Goal: Information Seeking & Learning: Compare options

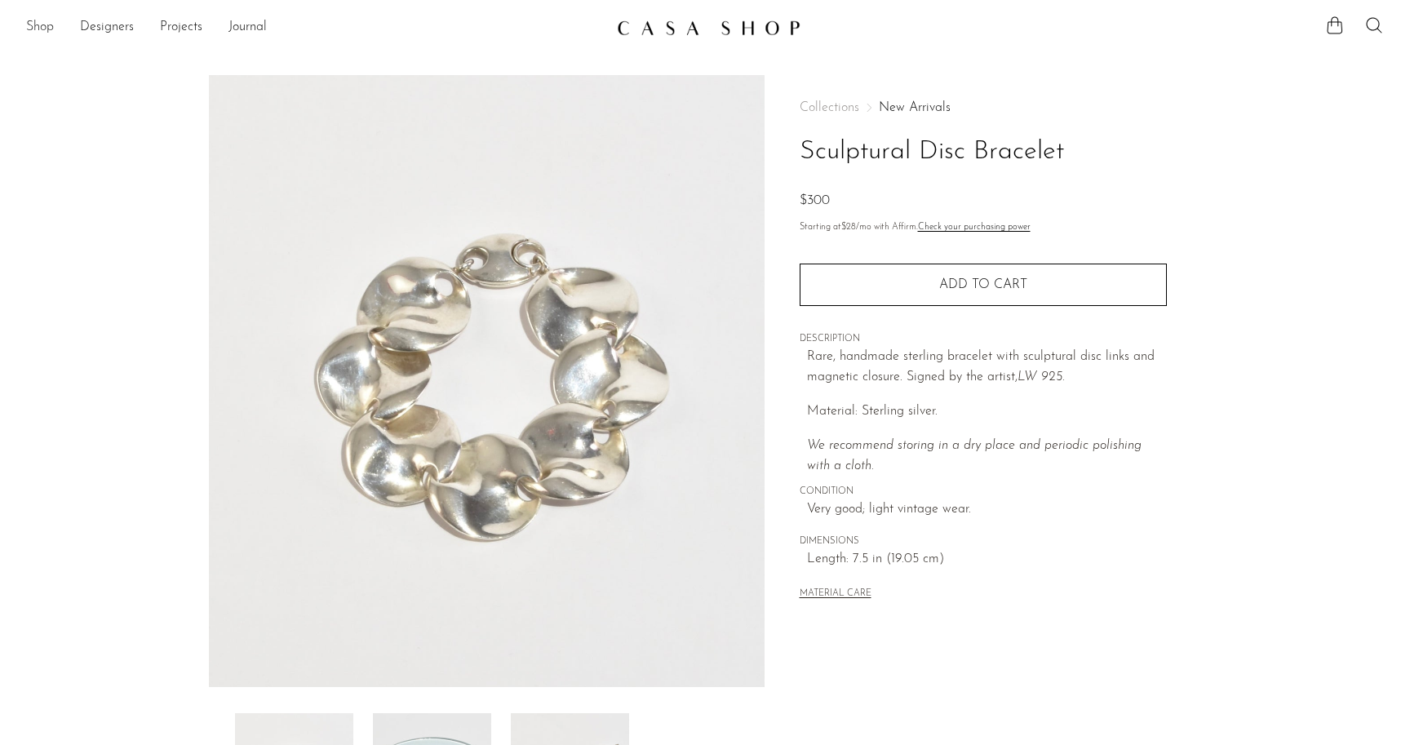
click at [33, 35] on link "Shop" at bounding box center [40, 27] width 28 height 21
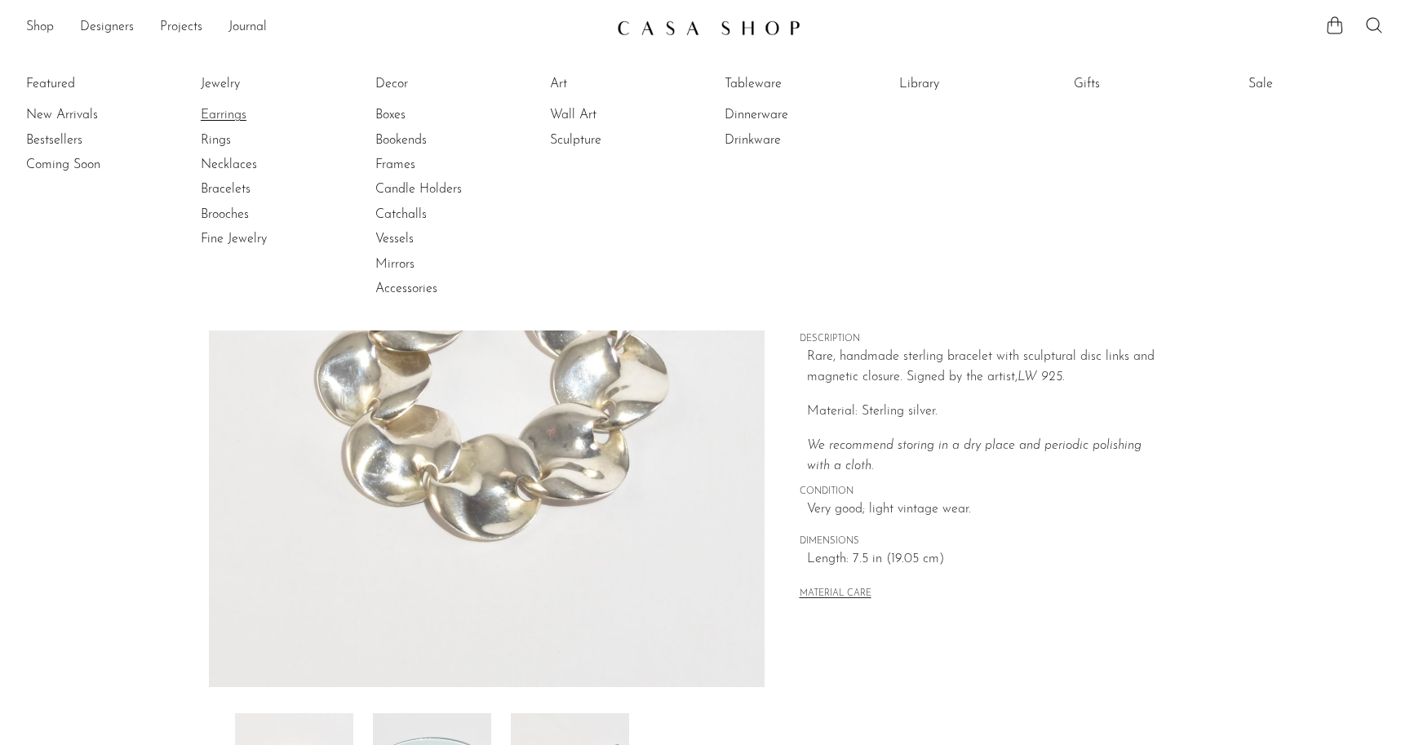
click at [223, 113] on link "Earrings" at bounding box center [262, 115] width 122 height 18
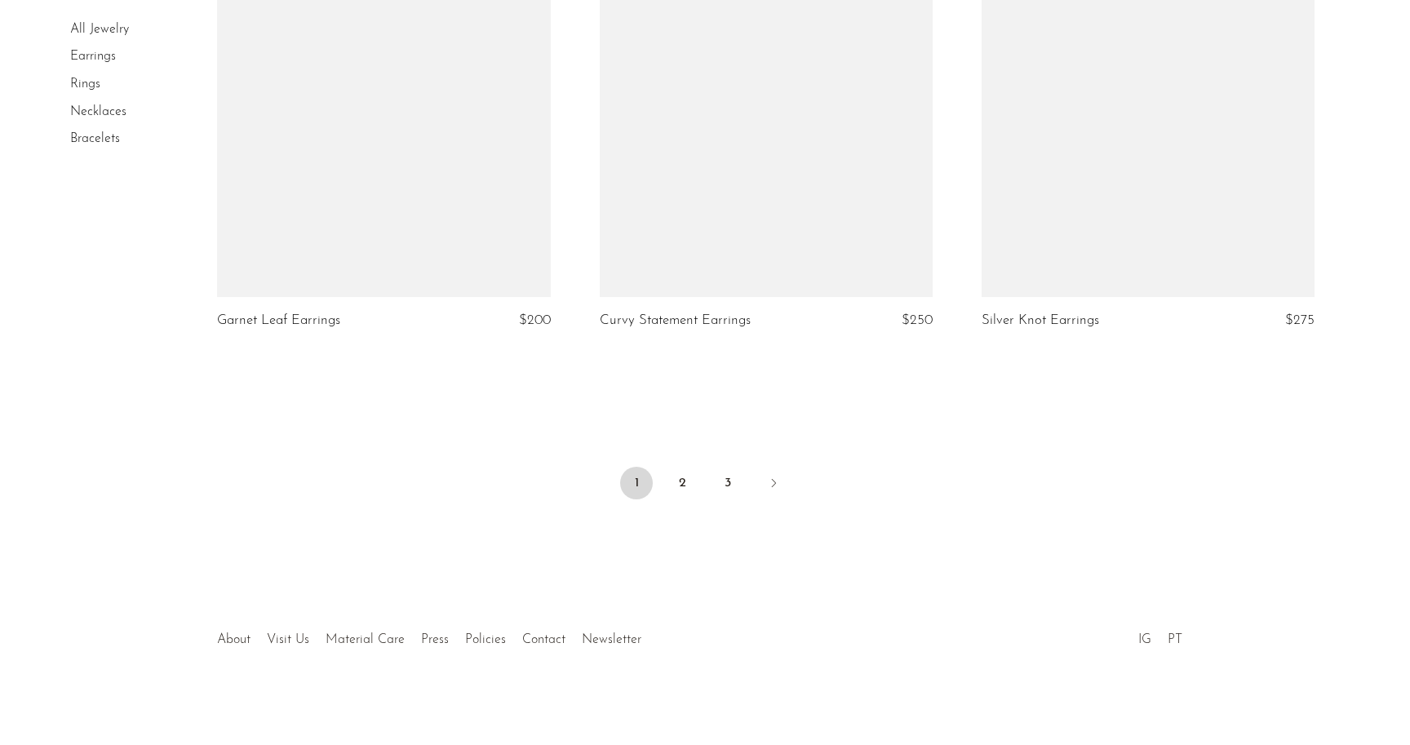
scroll to position [6243, 0]
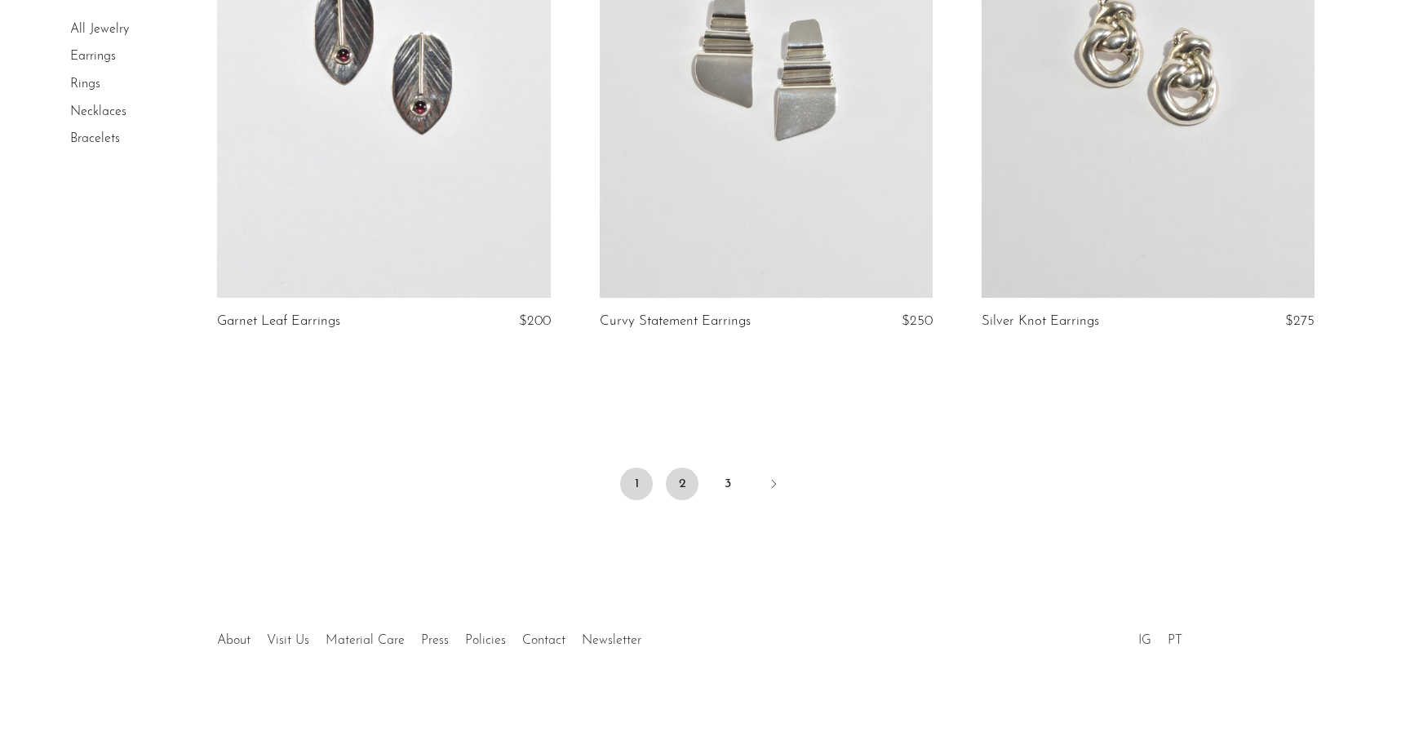
click at [684, 476] on link "2" at bounding box center [682, 484] width 33 height 33
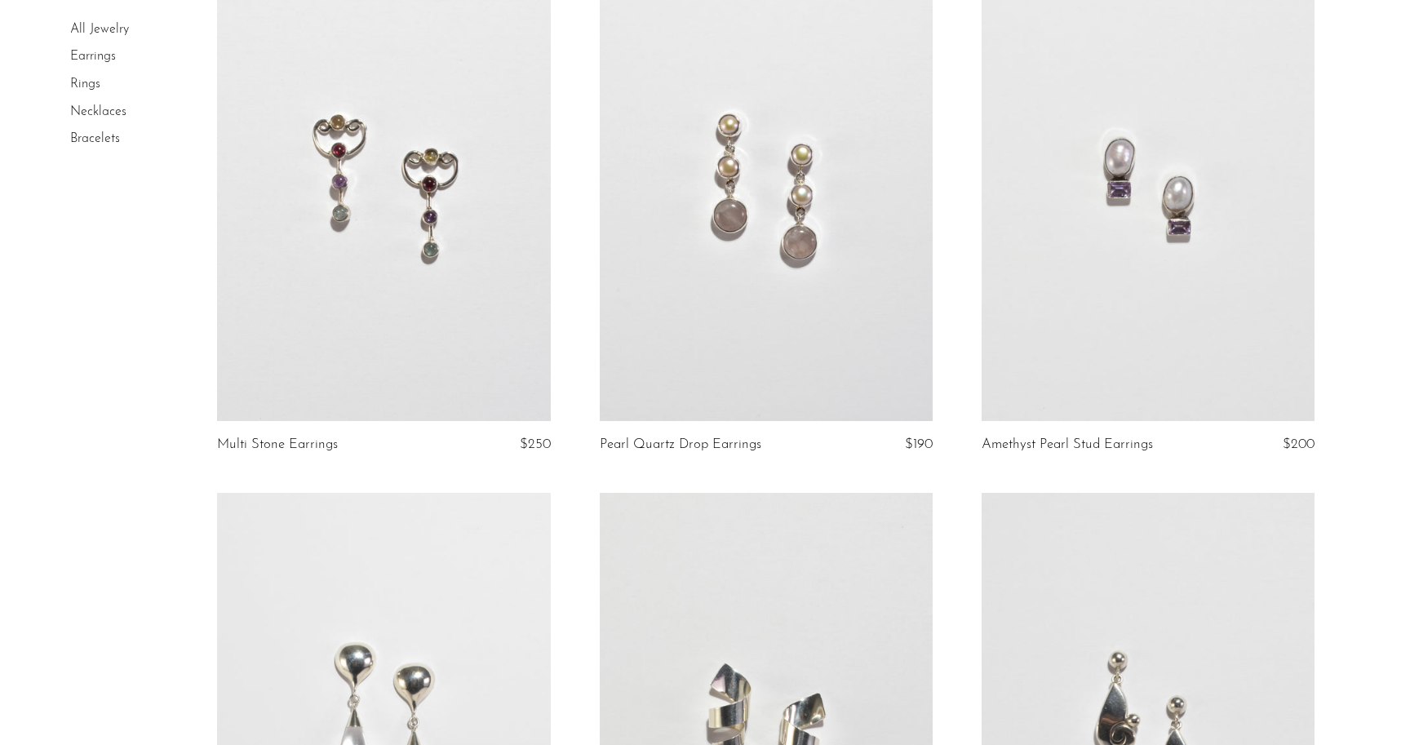
scroll to position [6212, 0]
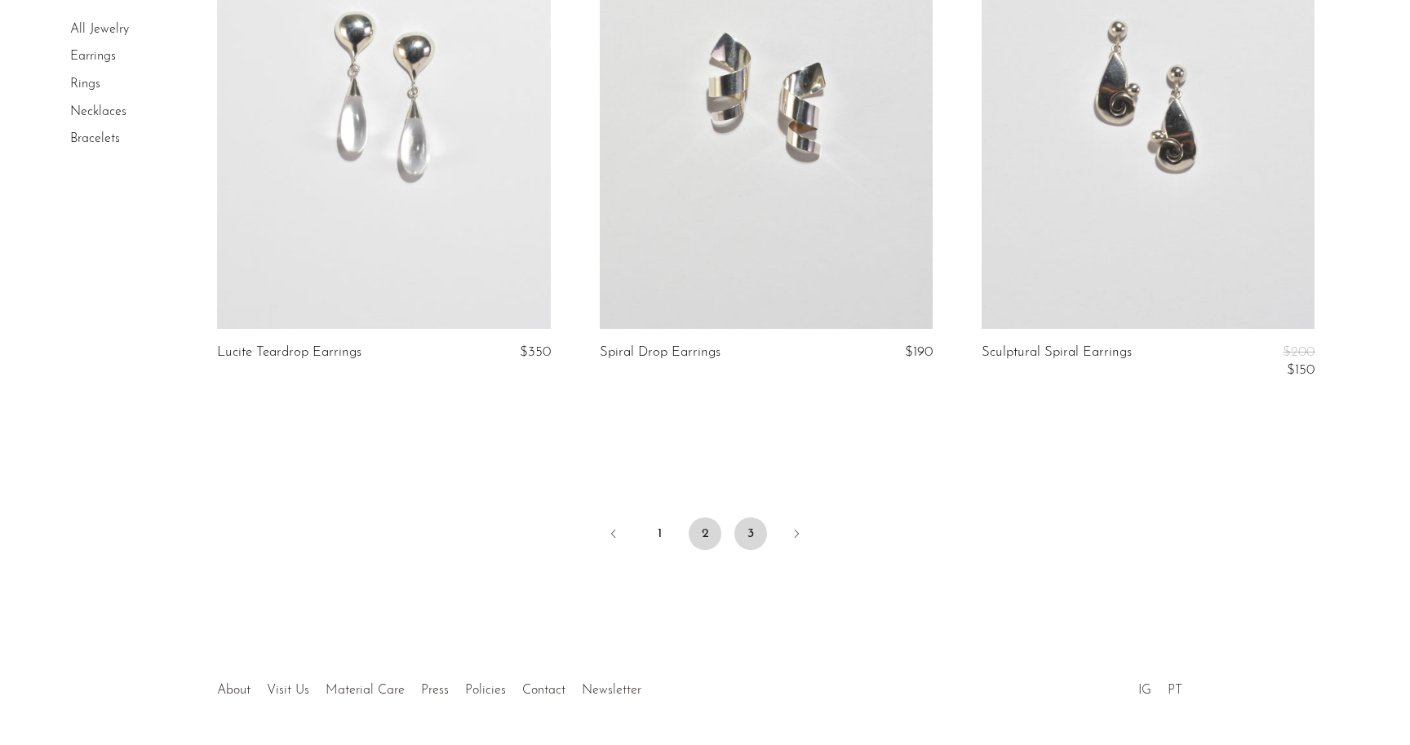
click at [751, 541] on link "3" at bounding box center [750, 533] width 33 height 33
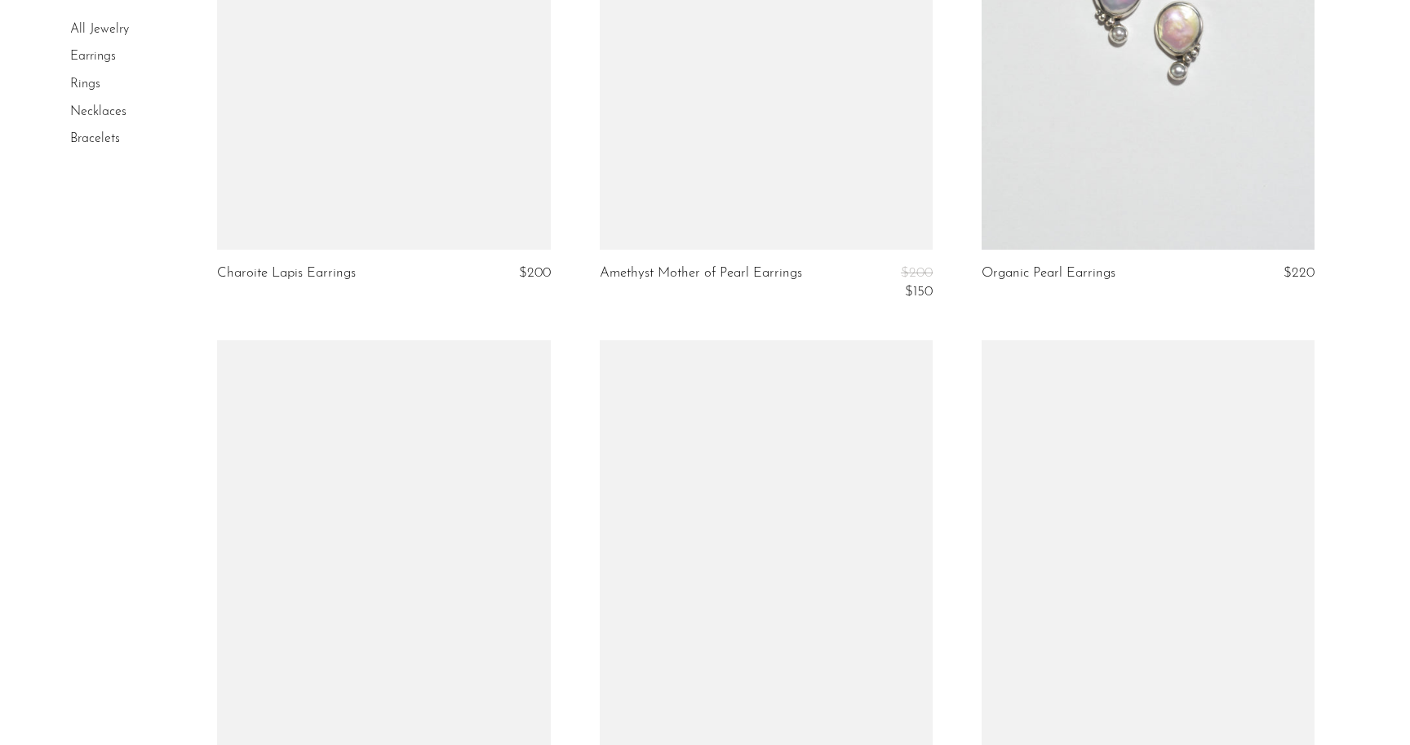
scroll to position [2546, 0]
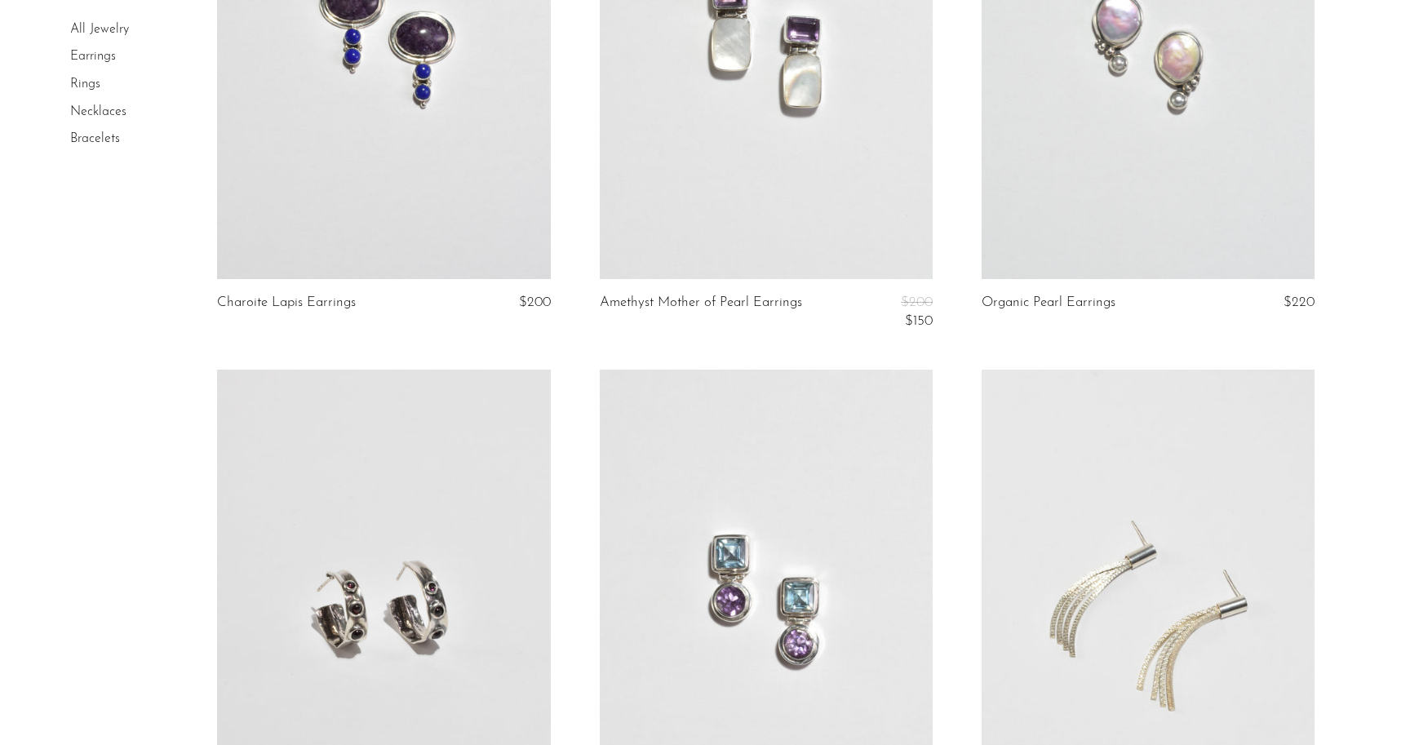
click at [84, 87] on link "Rings" at bounding box center [85, 84] width 30 height 13
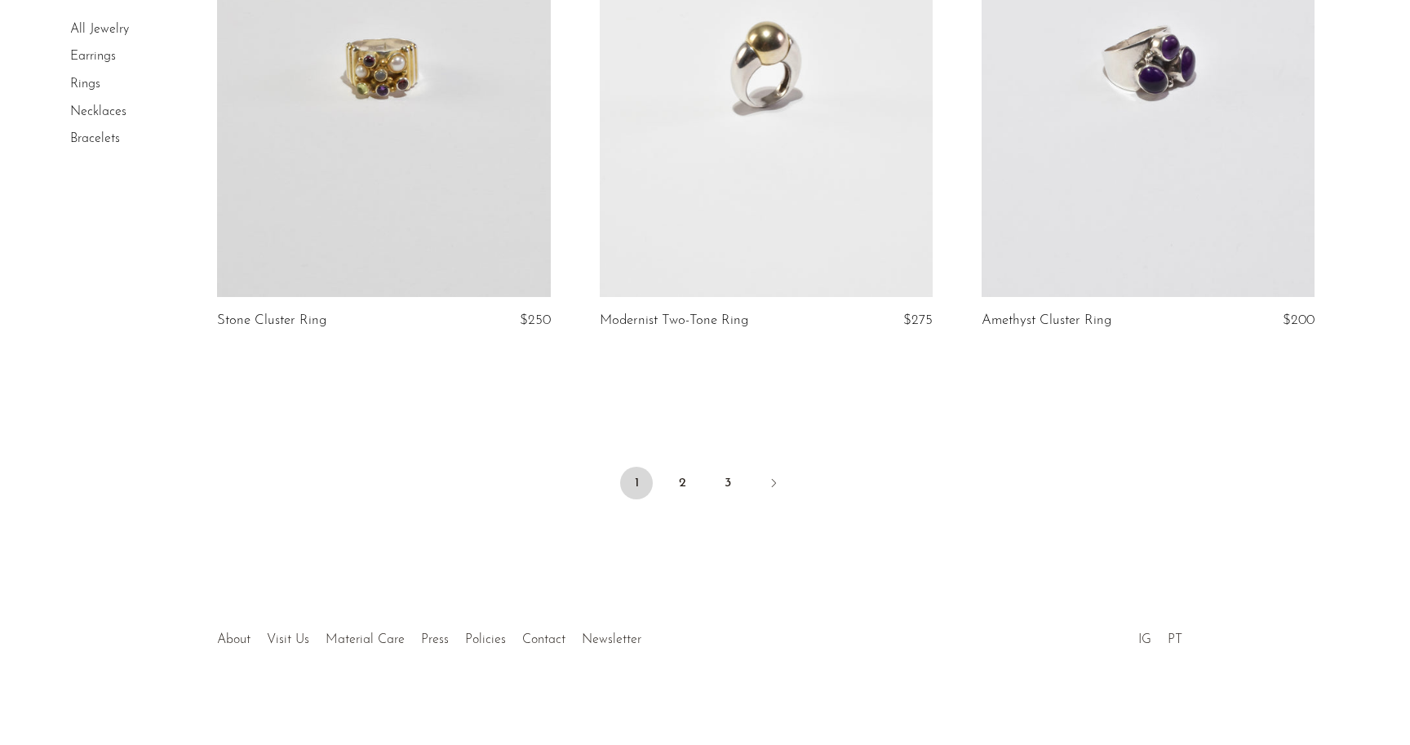
scroll to position [6243, 0]
click at [684, 485] on link "2" at bounding box center [682, 484] width 33 height 33
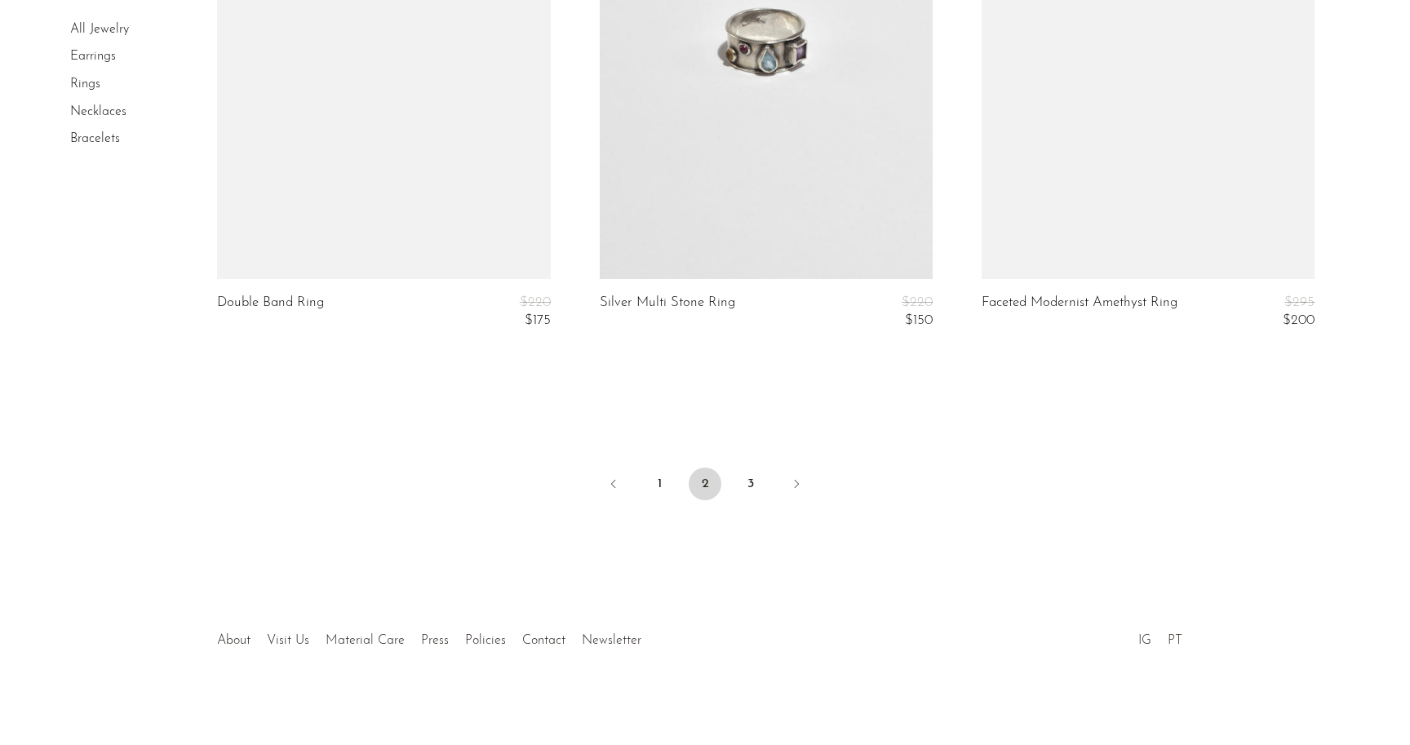
scroll to position [6261, 0]
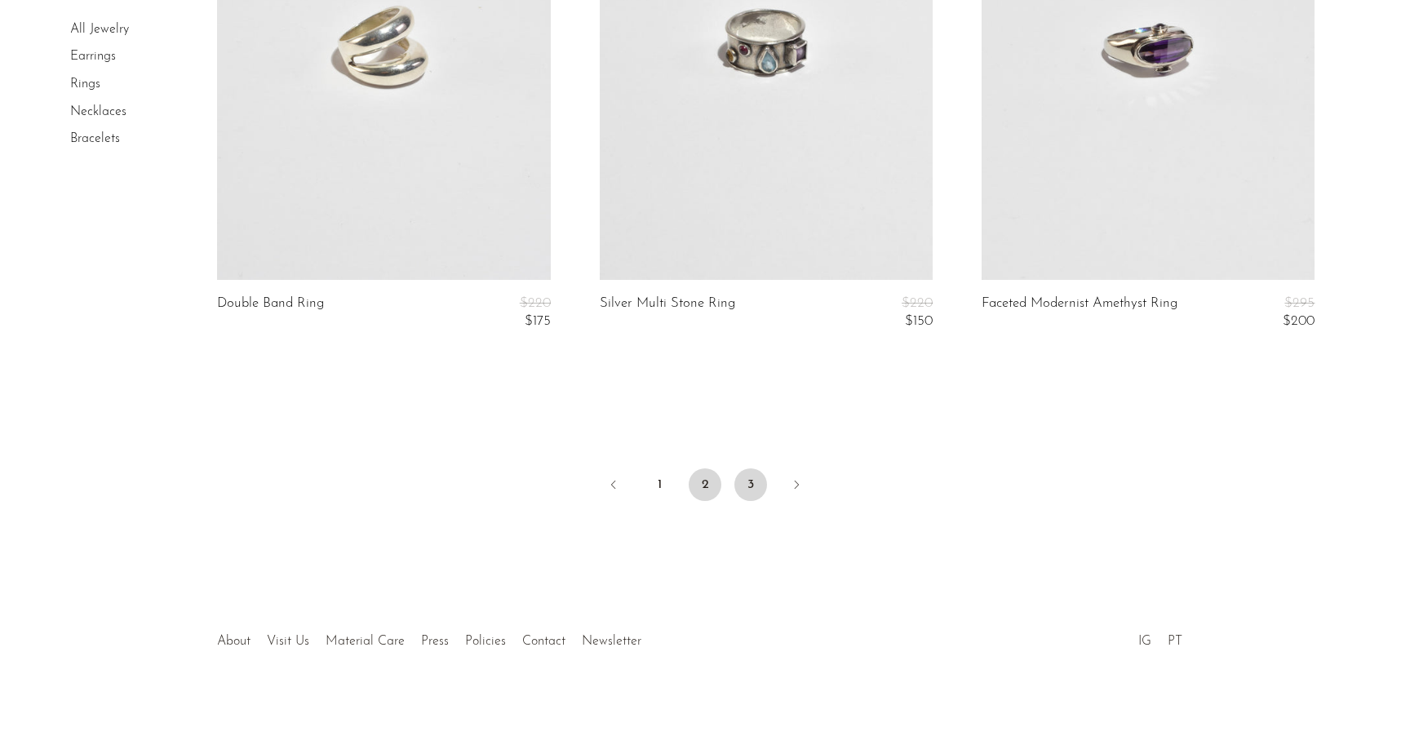
click at [752, 481] on link "3" at bounding box center [750, 484] width 33 height 33
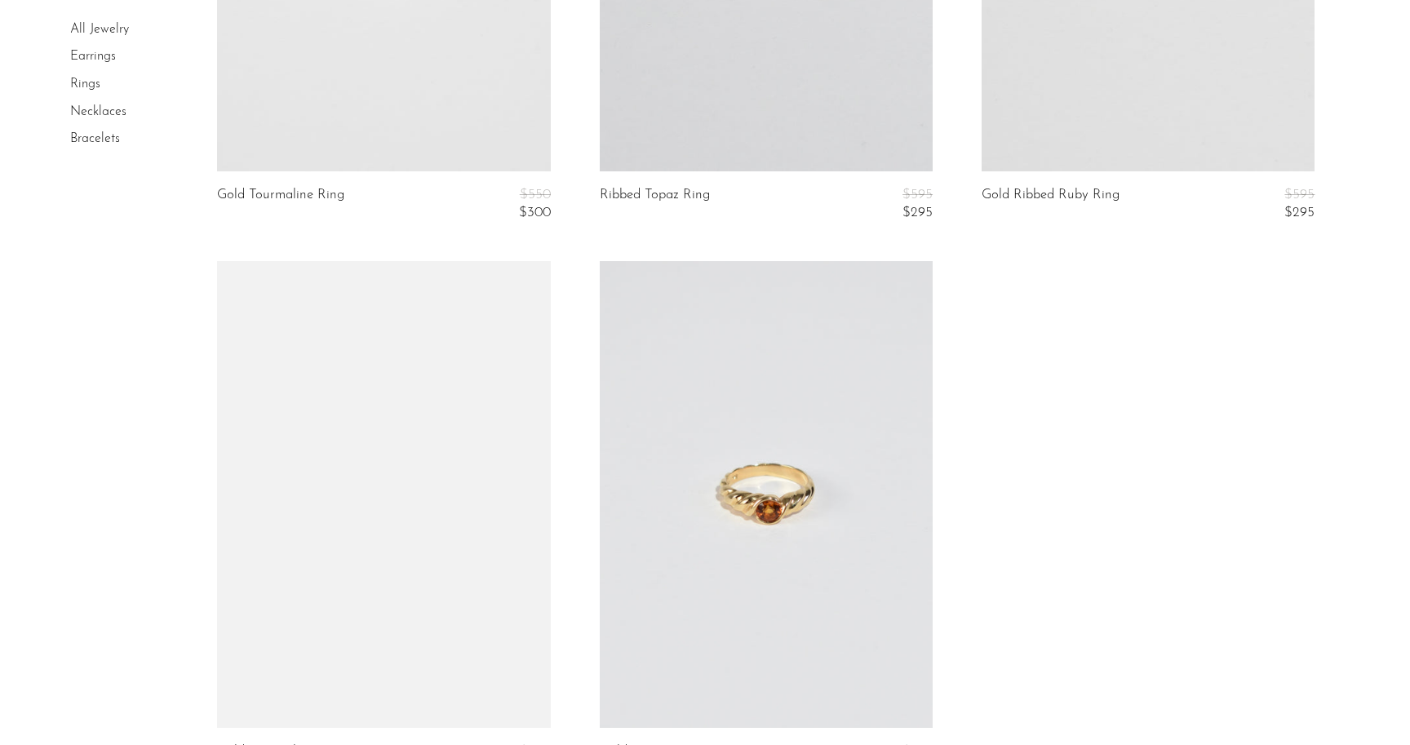
scroll to position [6281, 0]
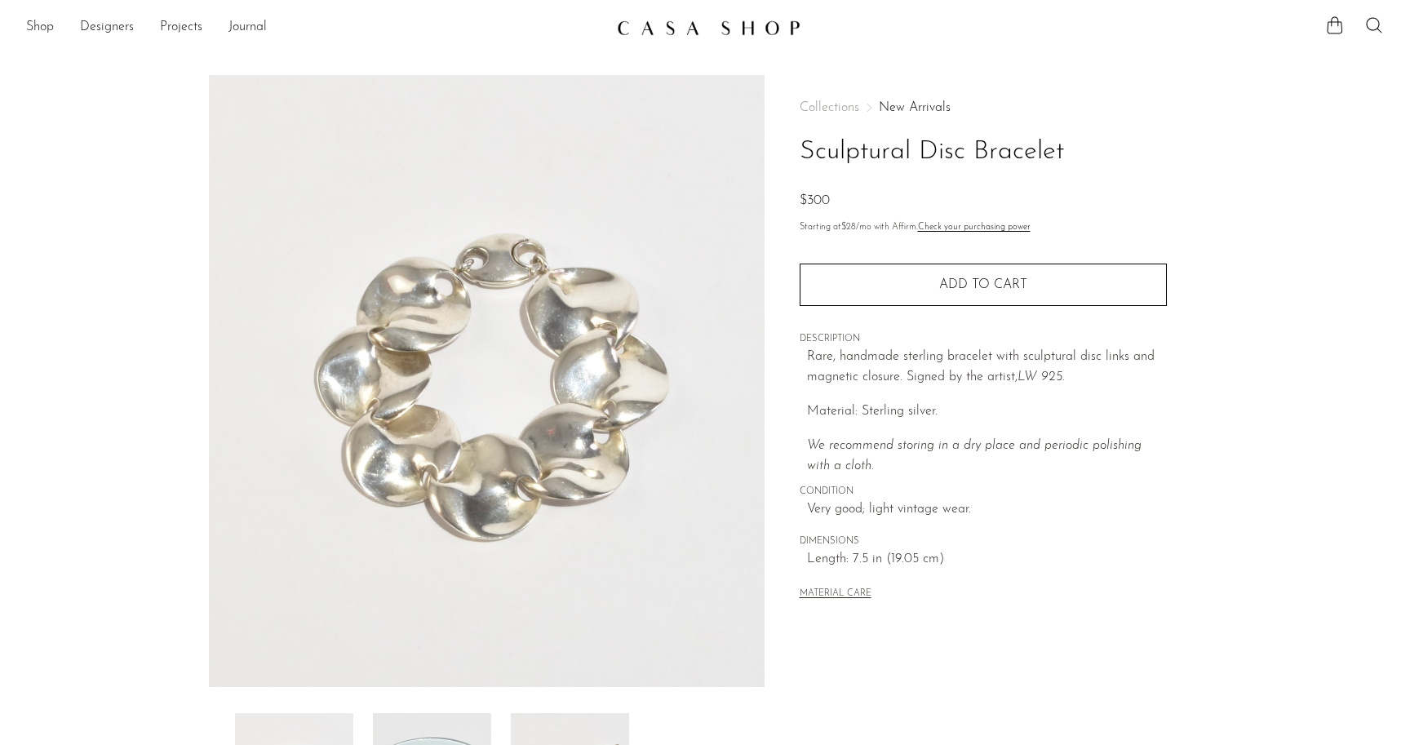
click at [1356, 31] on ul at bounding box center [1354, 28] width 59 height 24
click at [1367, 31] on icon at bounding box center [1374, 26] width 20 height 20
type input "link"
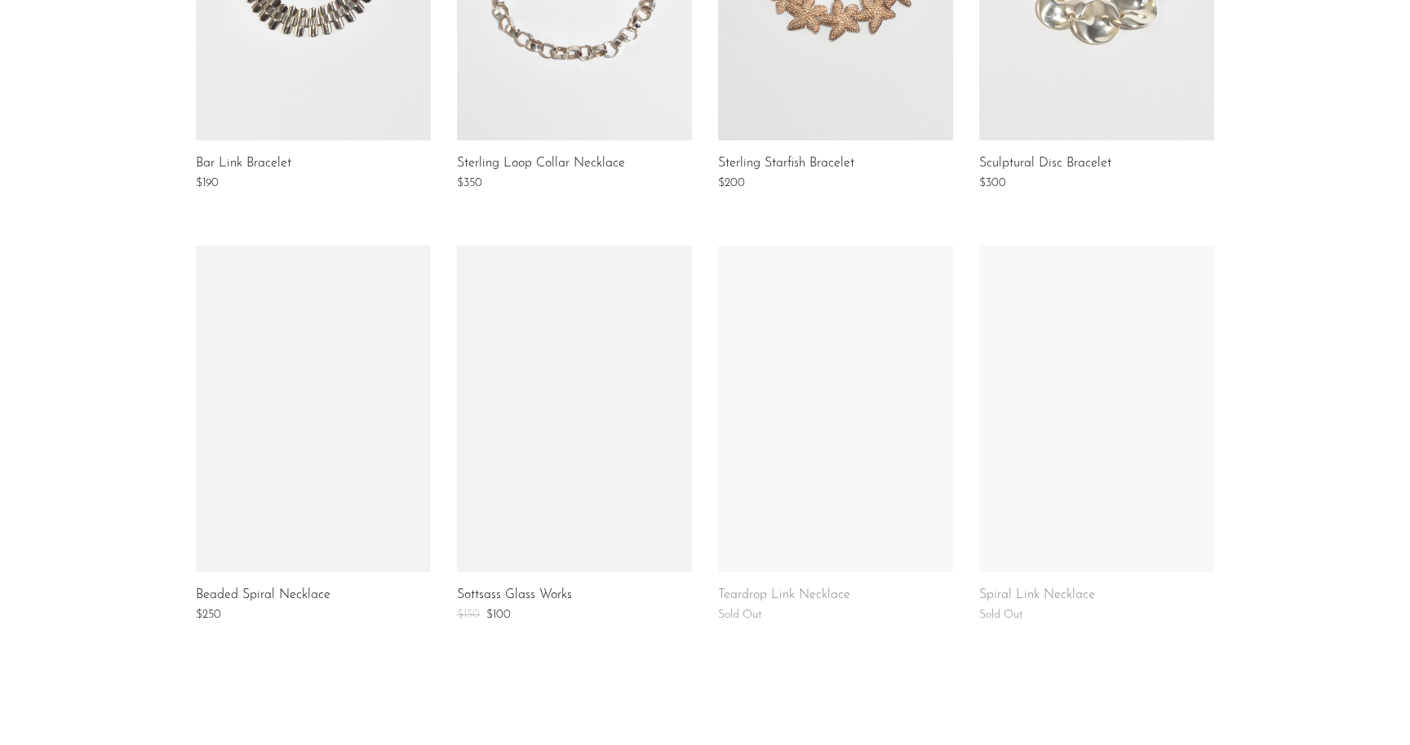
scroll to position [1155, 0]
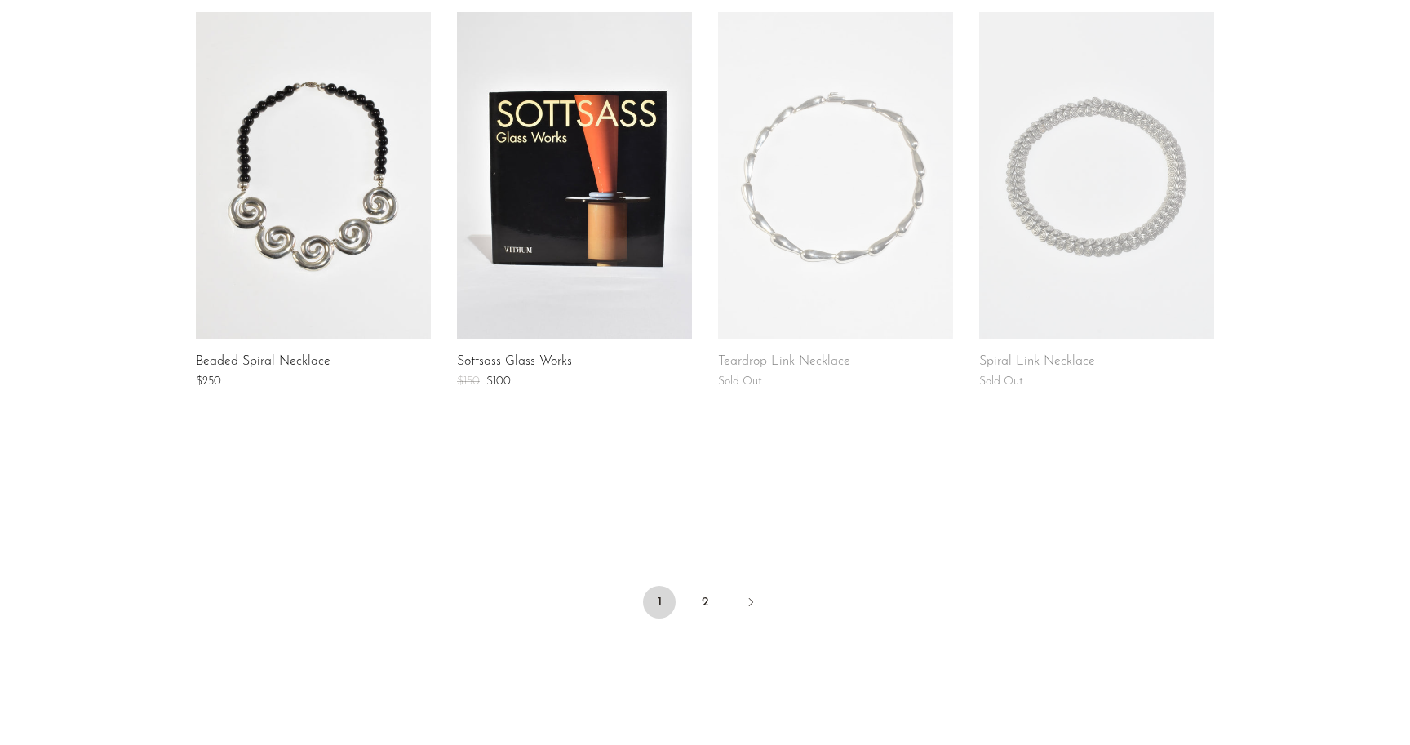
click at [775, 280] on link at bounding box center [835, 175] width 235 height 326
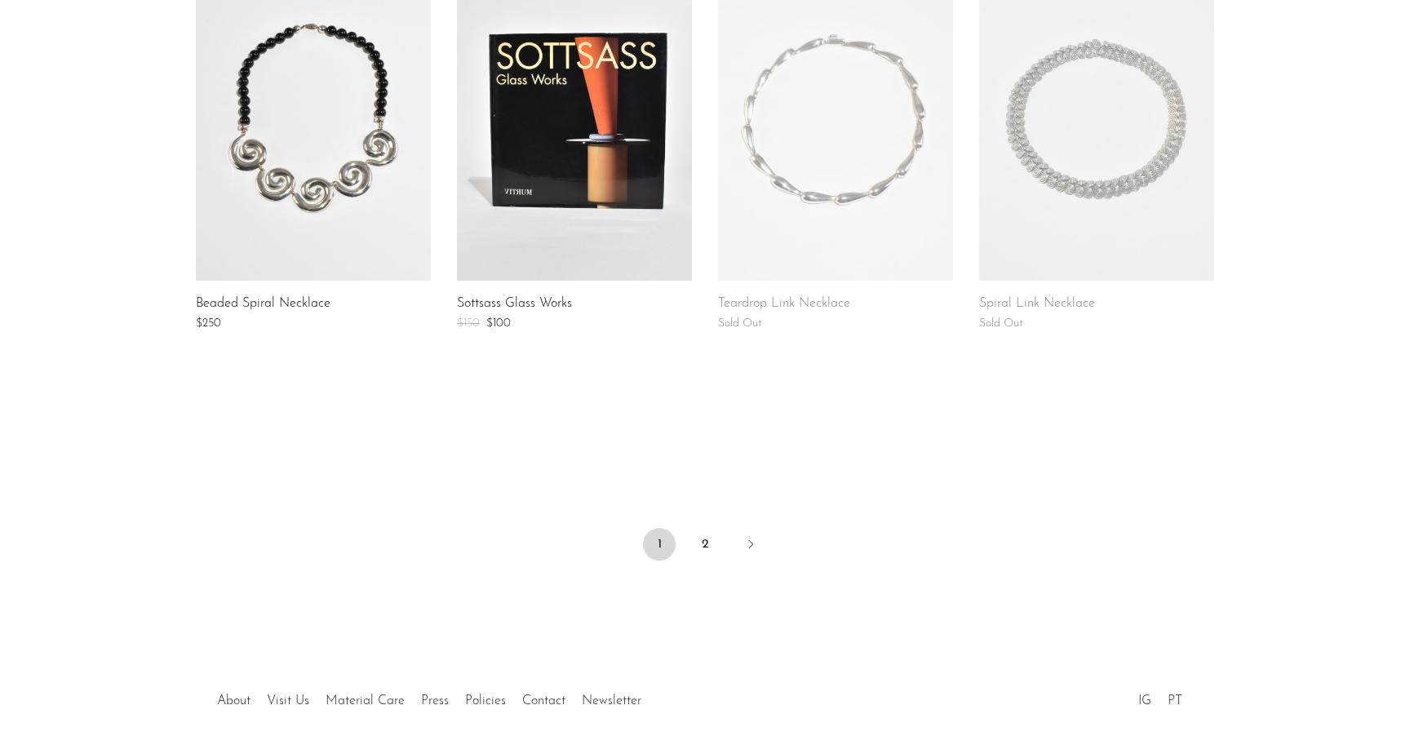
scroll to position [1251, 0]
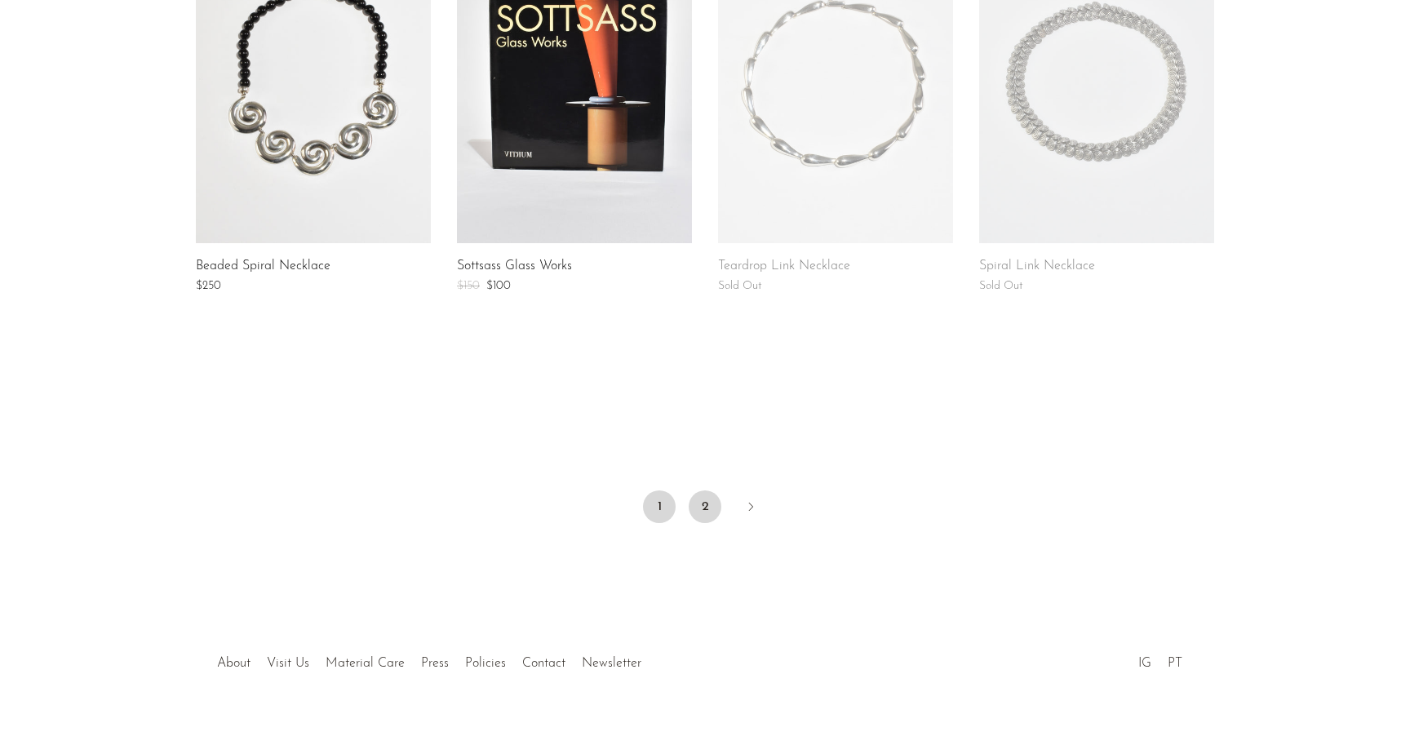
click at [696, 490] on link "2" at bounding box center [705, 506] width 33 height 33
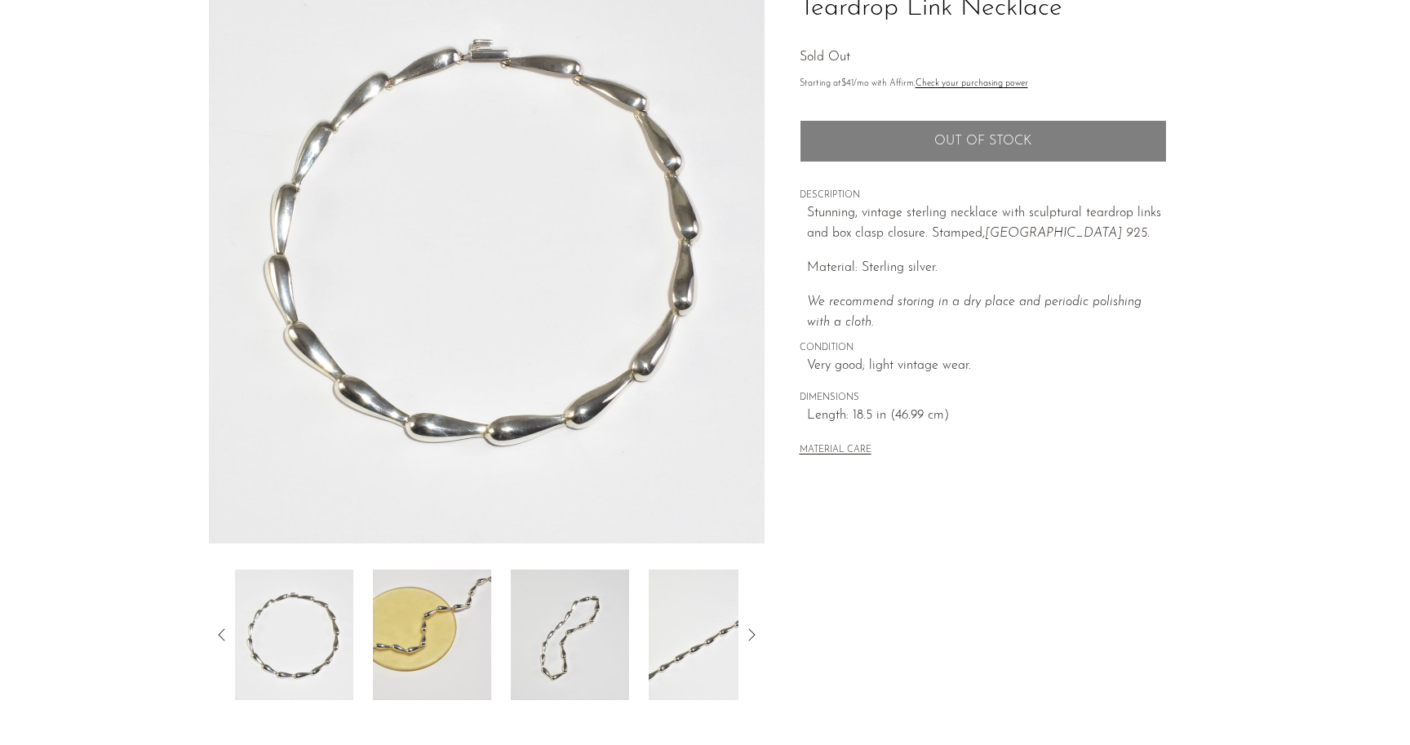
scroll to position [154, 0]
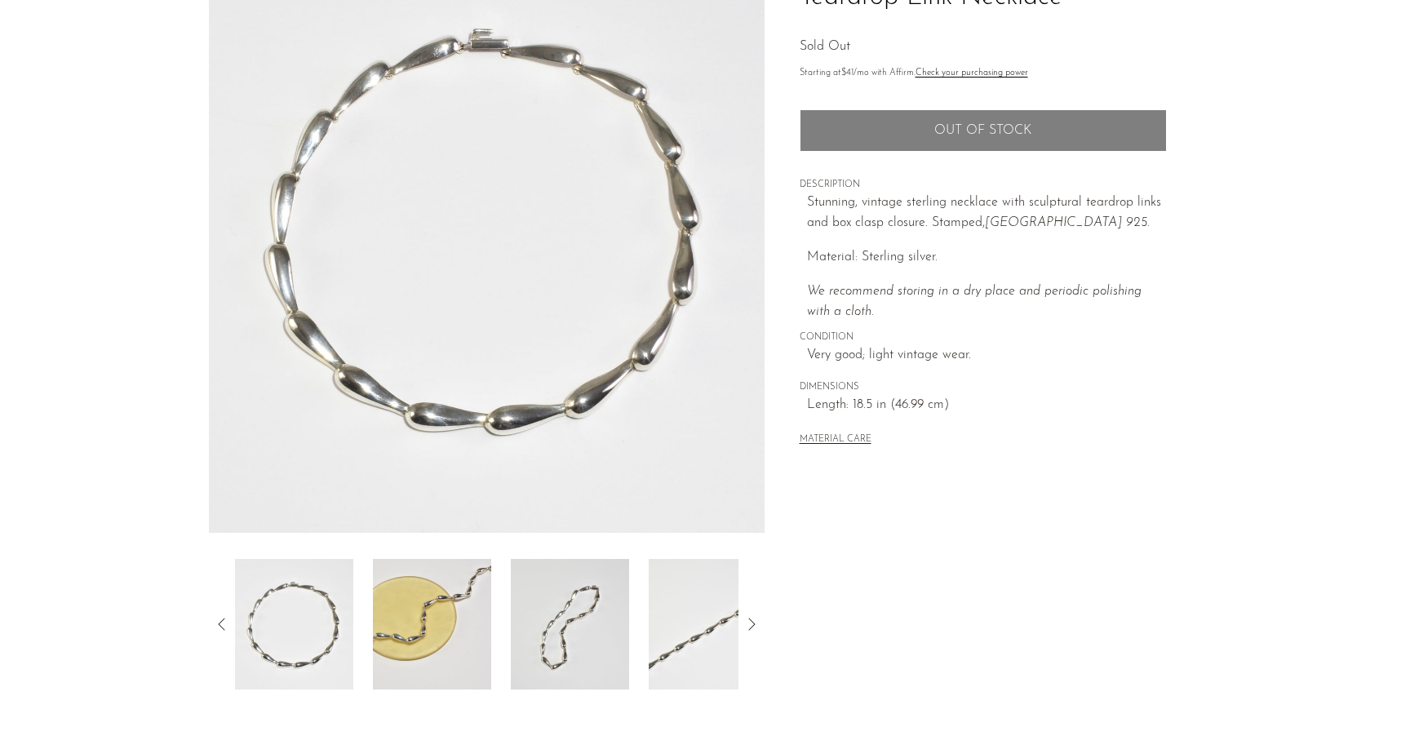
click at [571, 663] on img at bounding box center [570, 624] width 118 height 131
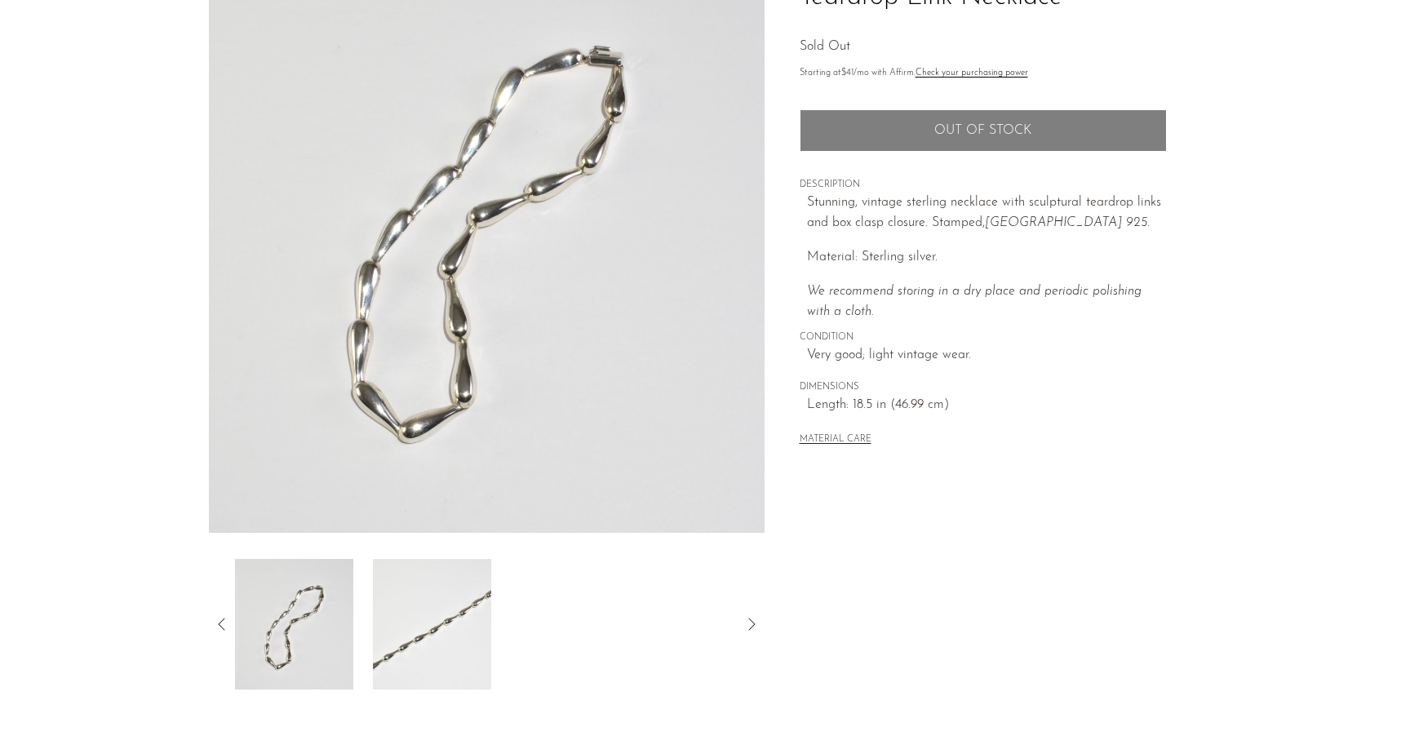
click at [606, 654] on div at bounding box center [486, 624] width 503 height 131
click at [352, 612] on img at bounding box center [294, 624] width 118 height 131
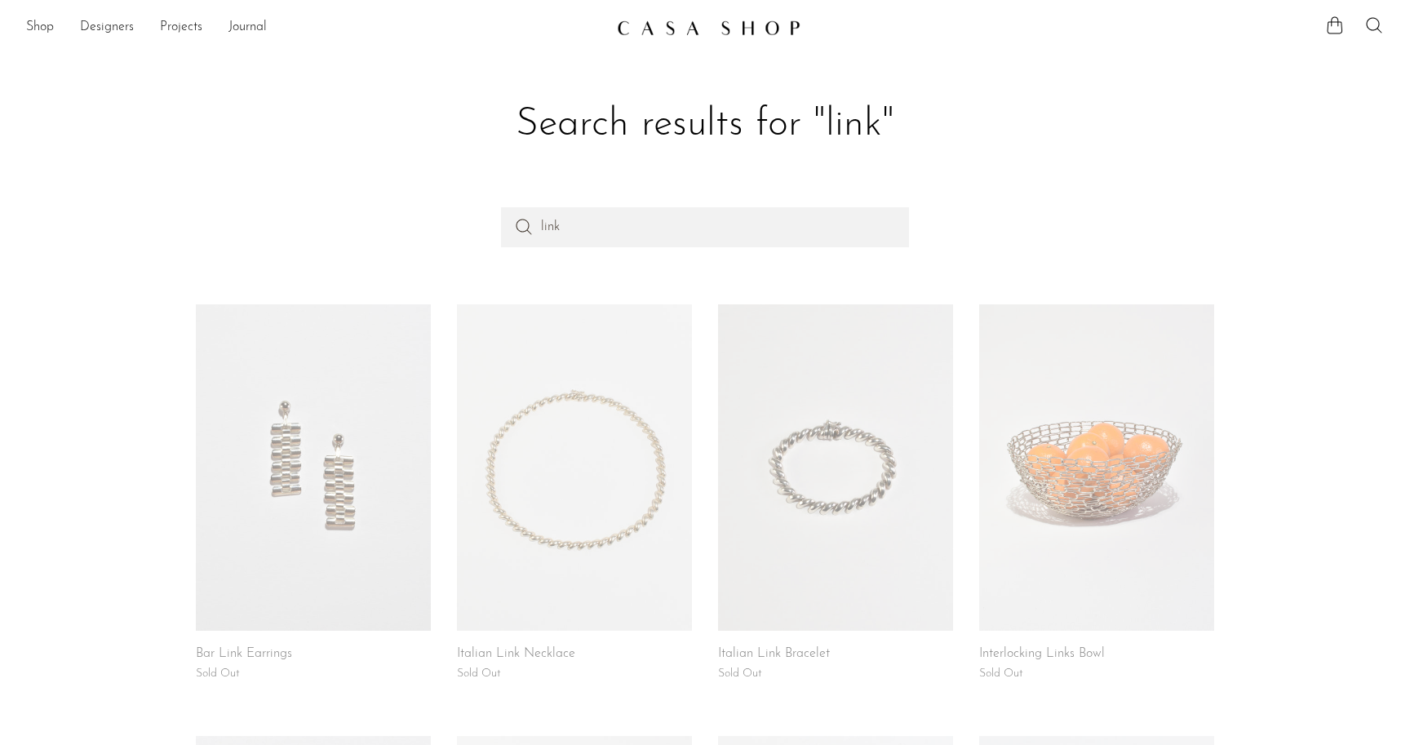
scroll to position [43, 0]
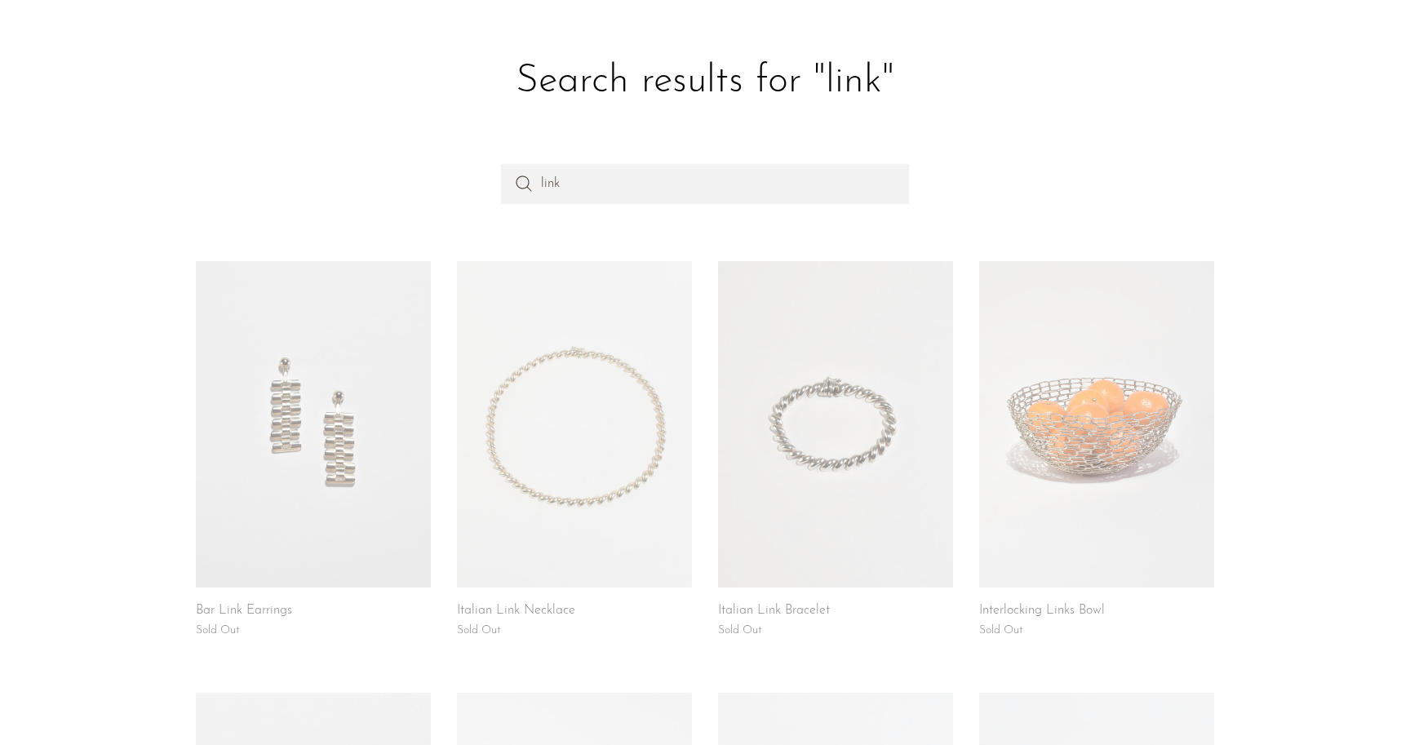
click at [781, 514] on link at bounding box center [835, 424] width 235 height 326
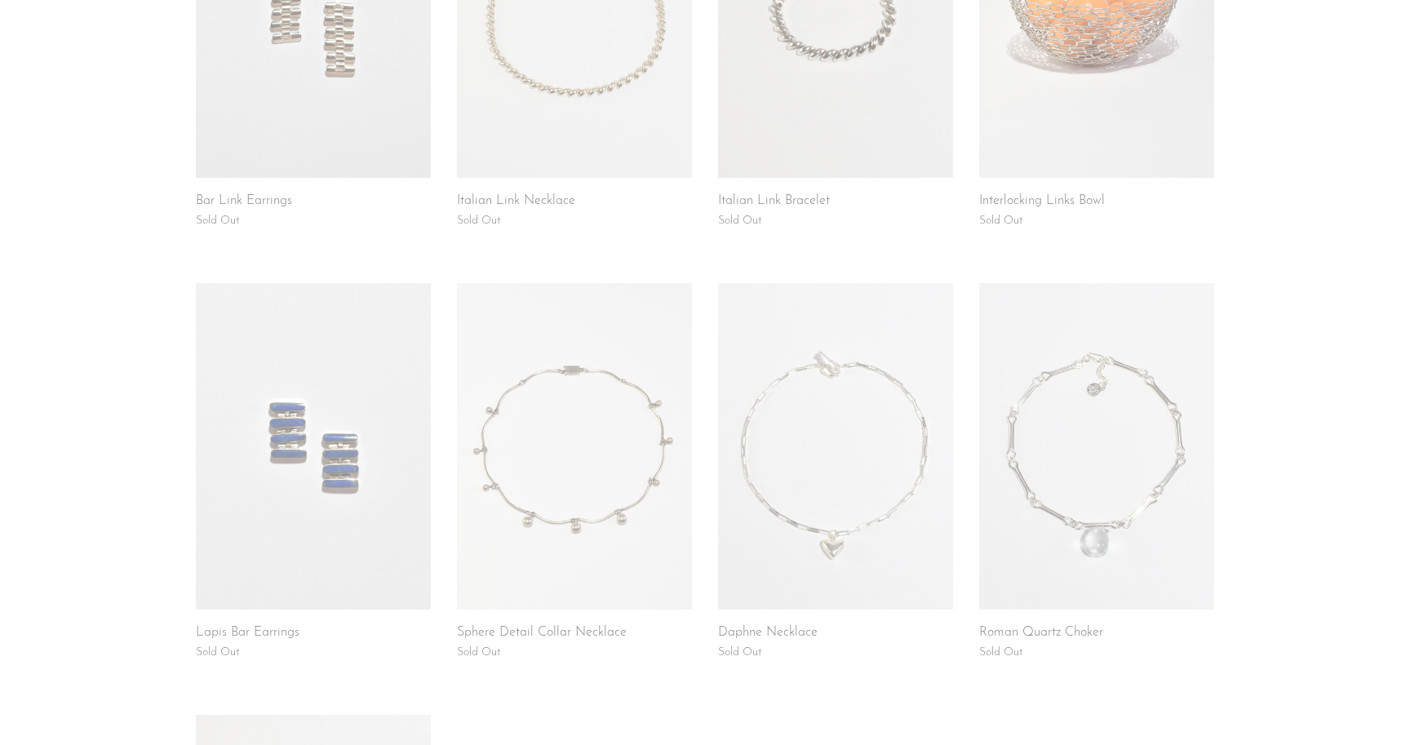
scroll to position [485, 0]
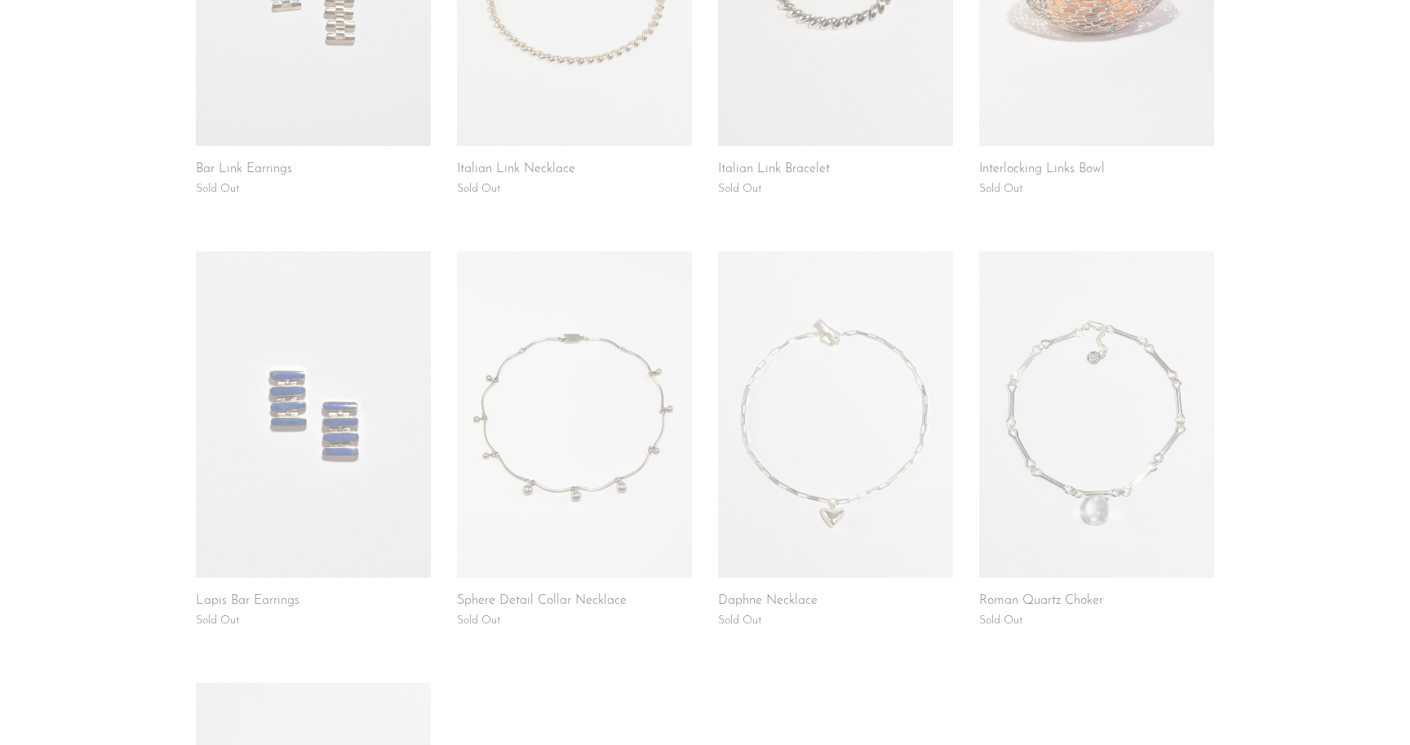
click at [1033, 534] on link at bounding box center [1096, 414] width 235 height 326
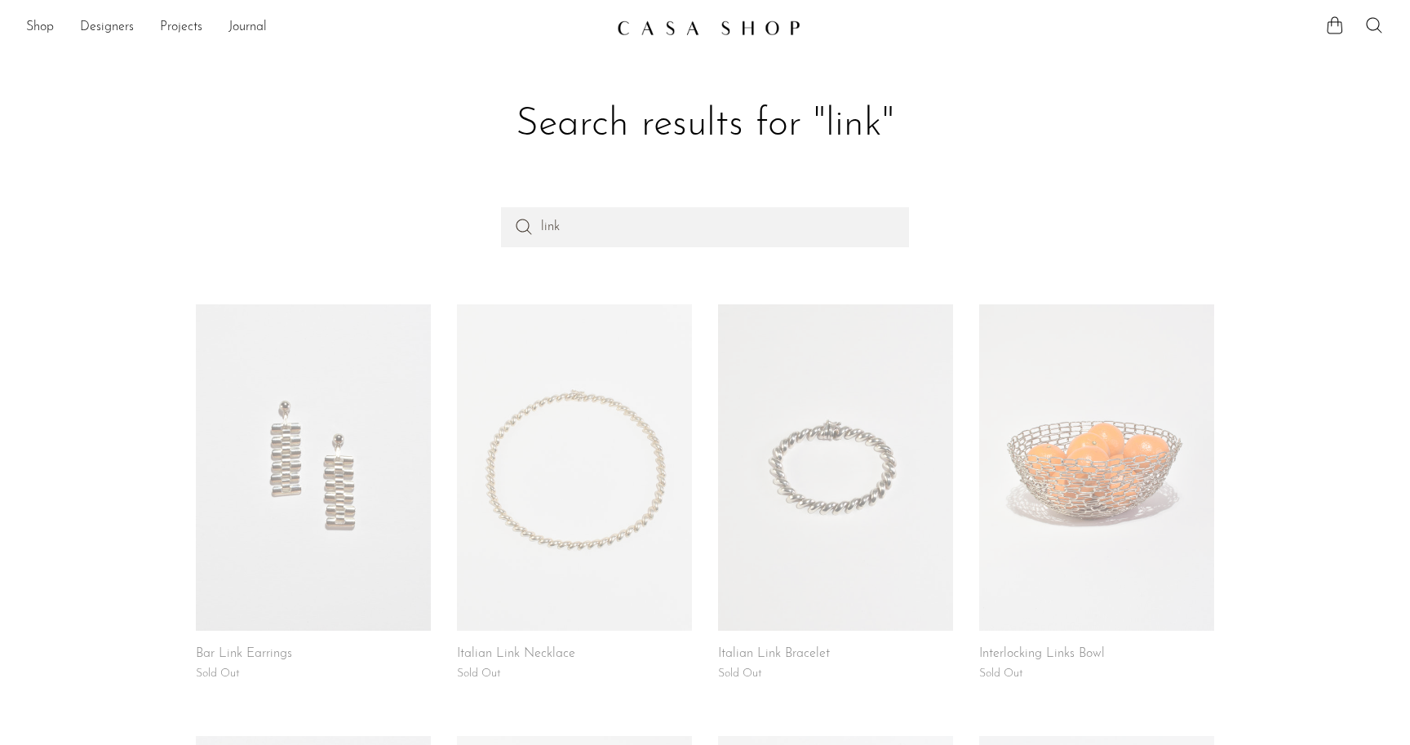
scroll to position [0, 0]
click at [626, 476] on link at bounding box center [574, 467] width 235 height 326
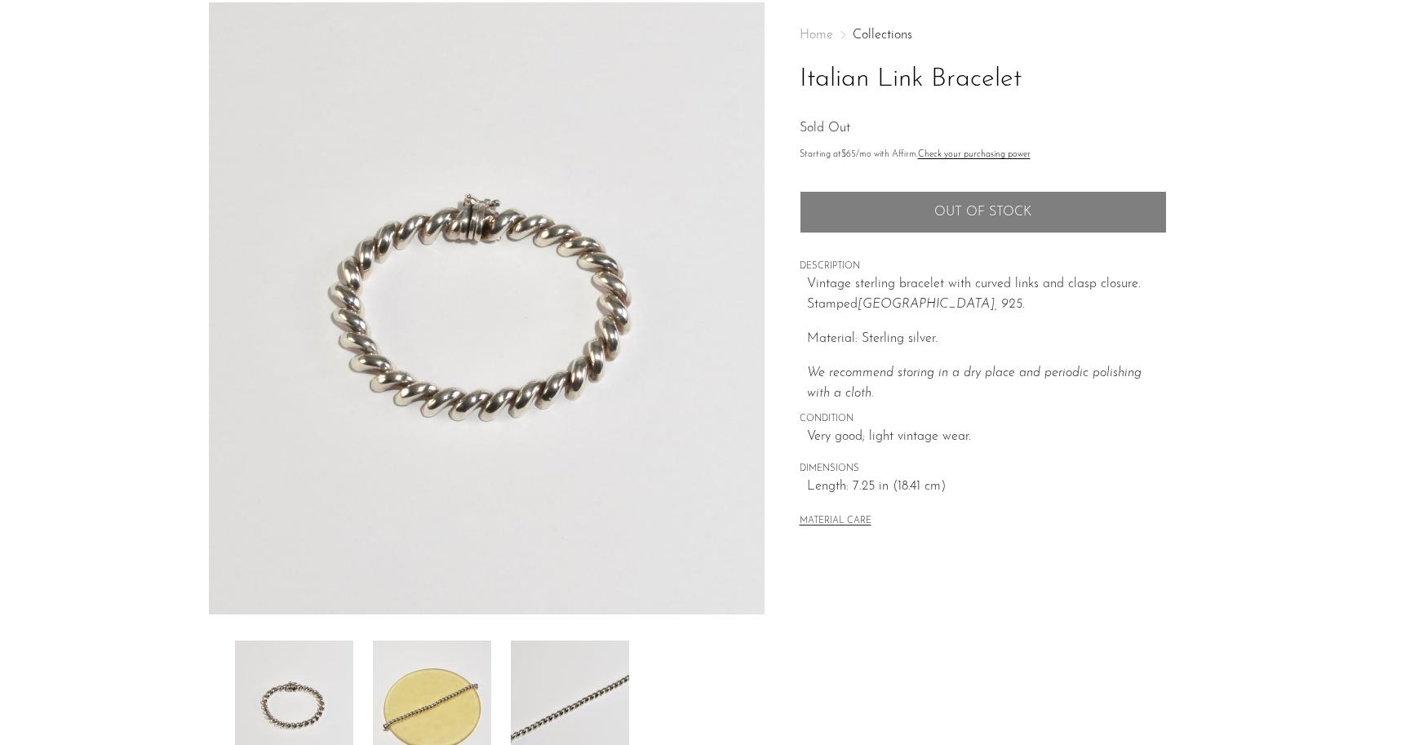
scroll to position [75, 0]
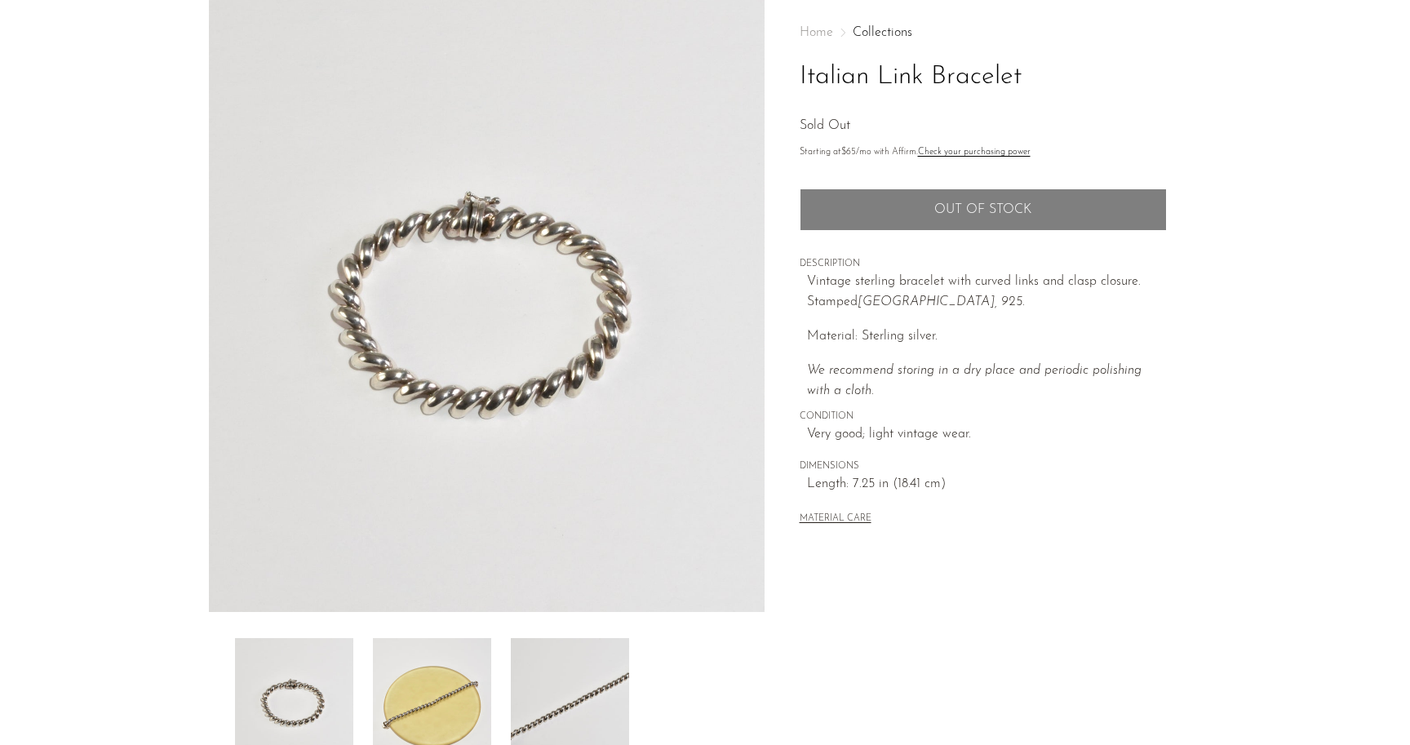
click at [595, 689] on img at bounding box center [570, 703] width 118 height 131
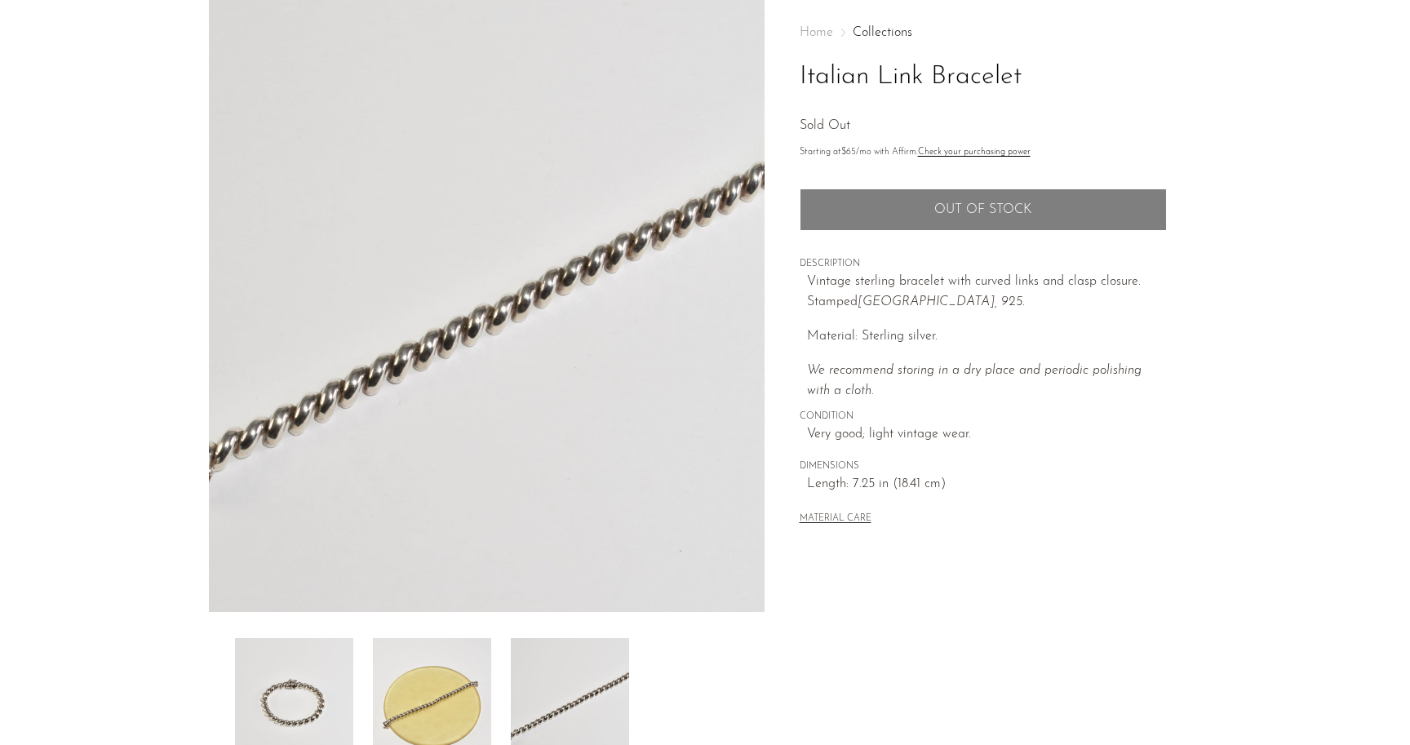
click at [445, 658] on img at bounding box center [432, 703] width 118 height 131
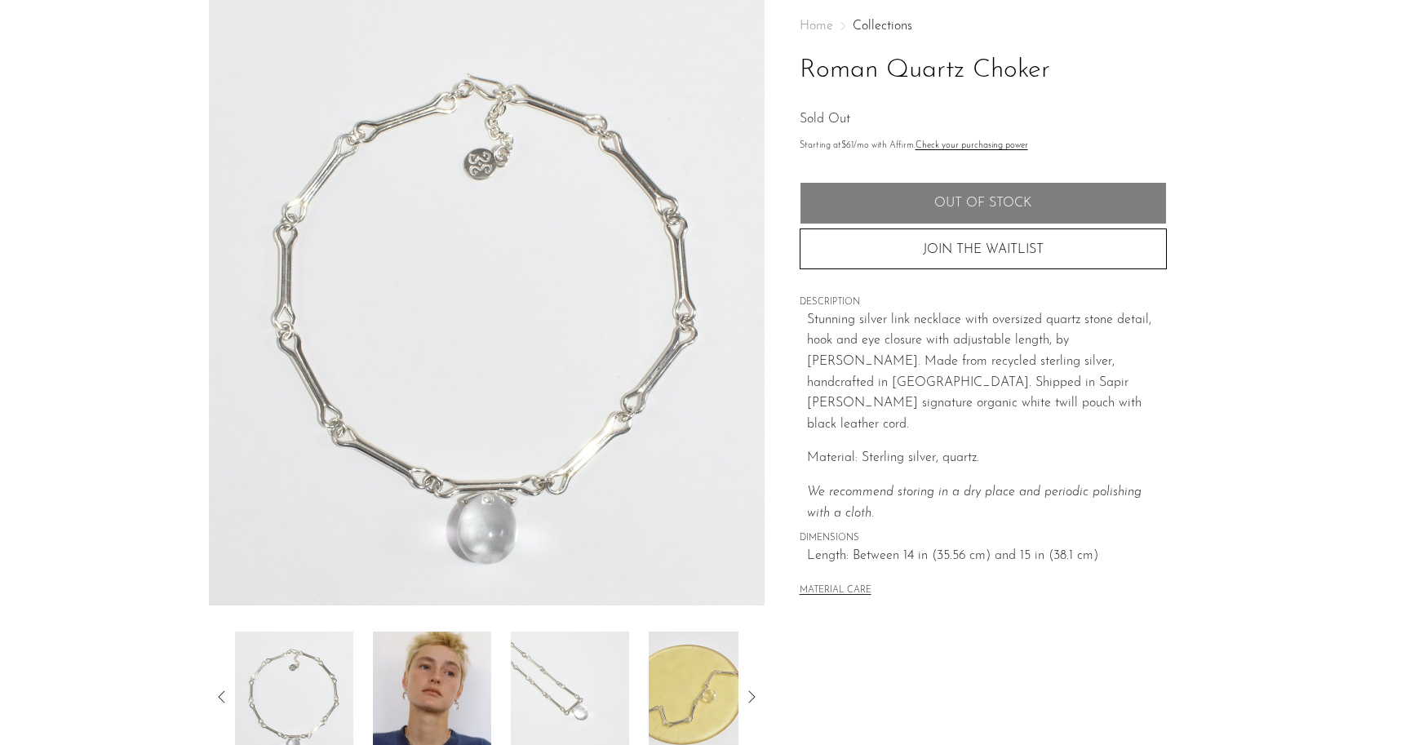
scroll to position [186, 0]
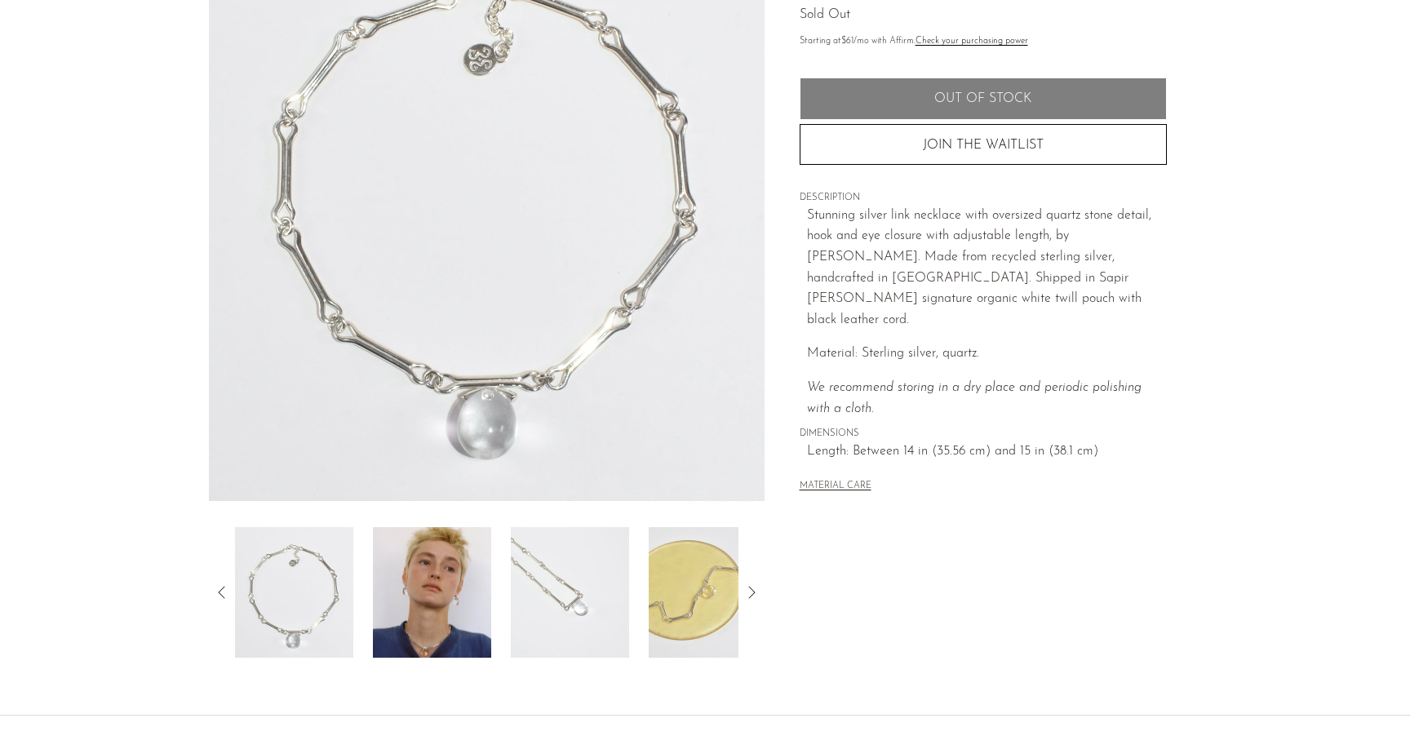
click at [476, 574] on img at bounding box center [432, 592] width 118 height 131
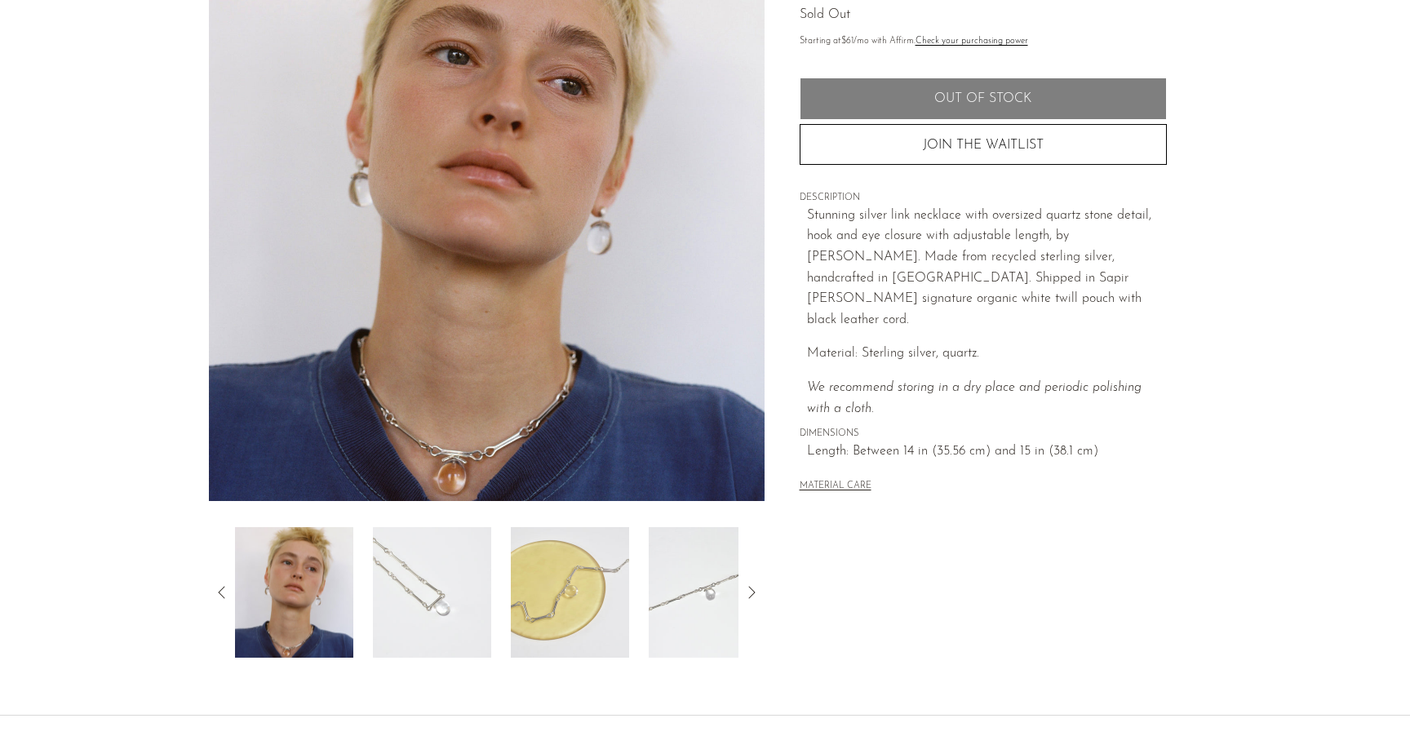
click at [537, 579] on img at bounding box center [570, 592] width 118 height 131
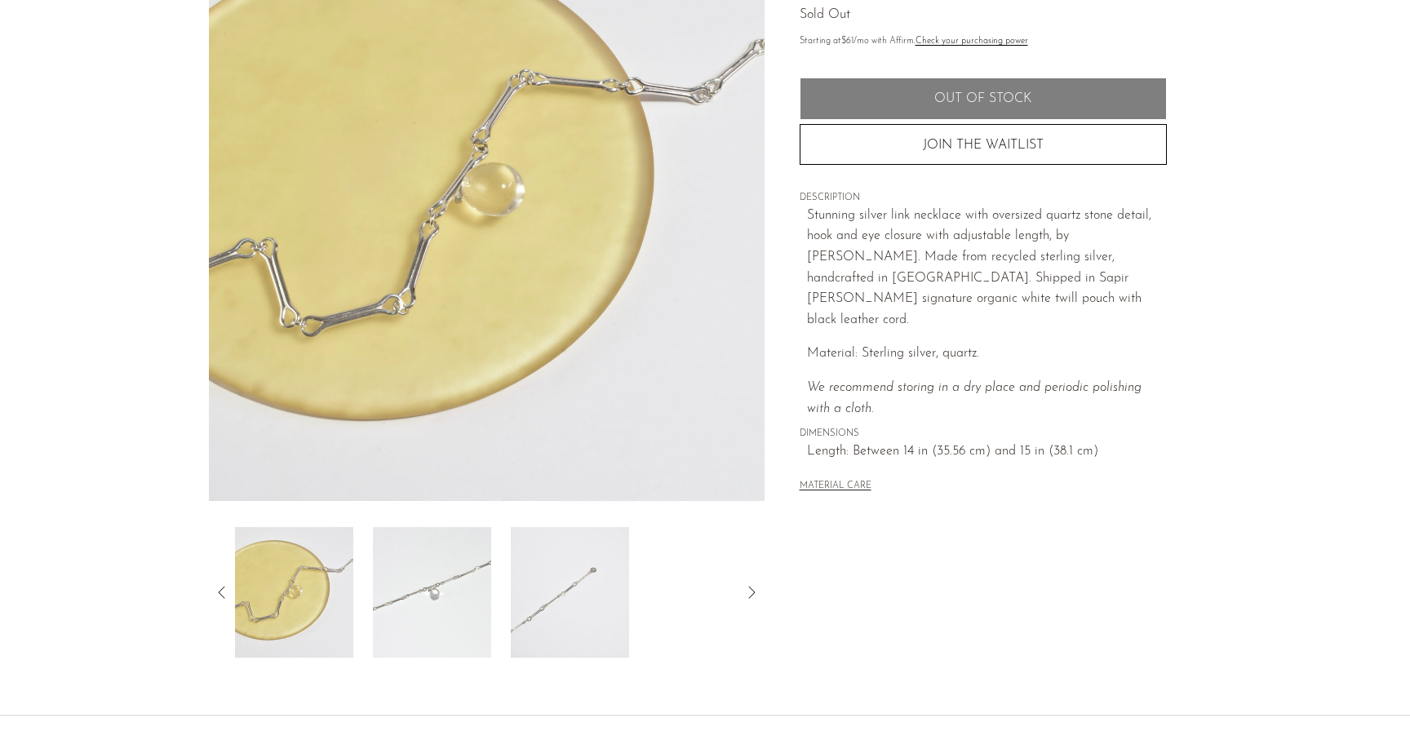
click at [536, 587] on img at bounding box center [570, 592] width 118 height 131
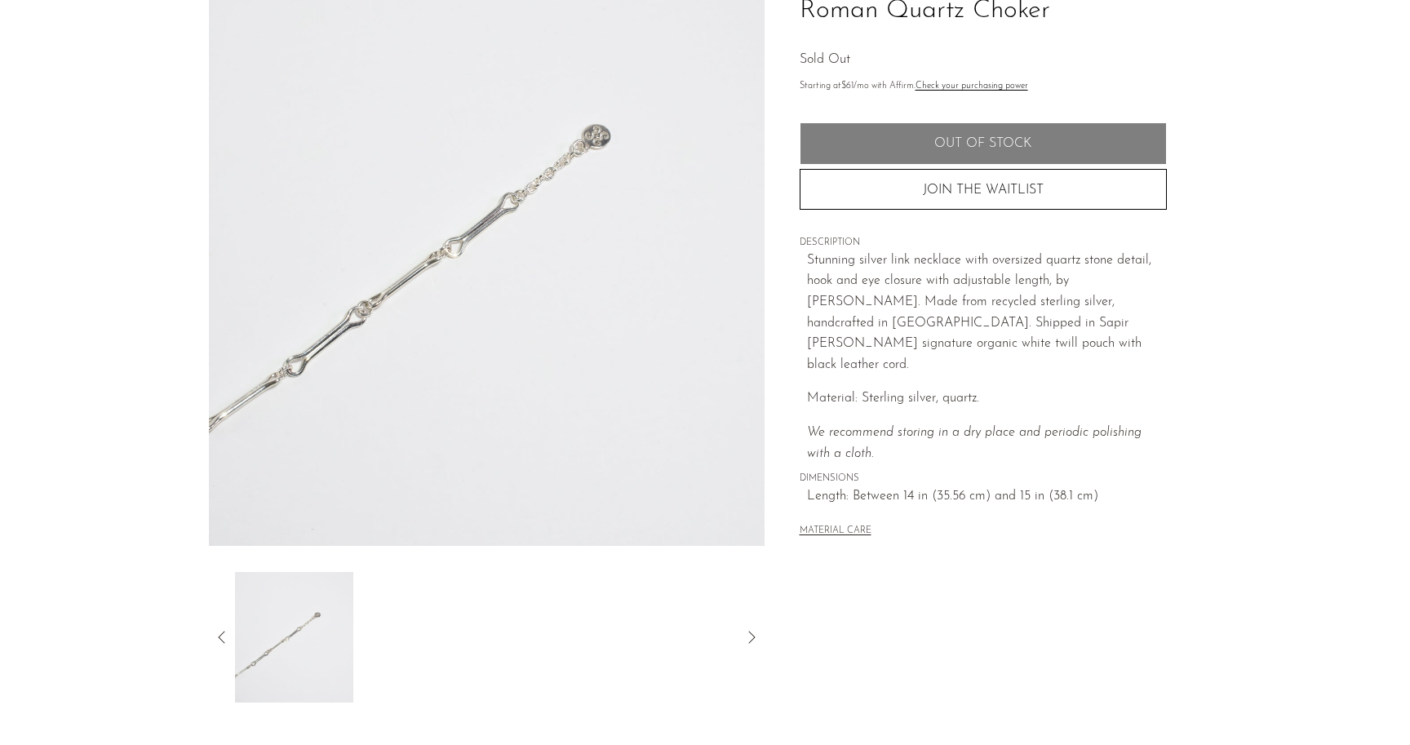
scroll to position [141, 0]
click at [264, 583] on img at bounding box center [294, 637] width 118 height 131
click at [282, 605] on img at bounding box center [294, 637] width 118 height 131
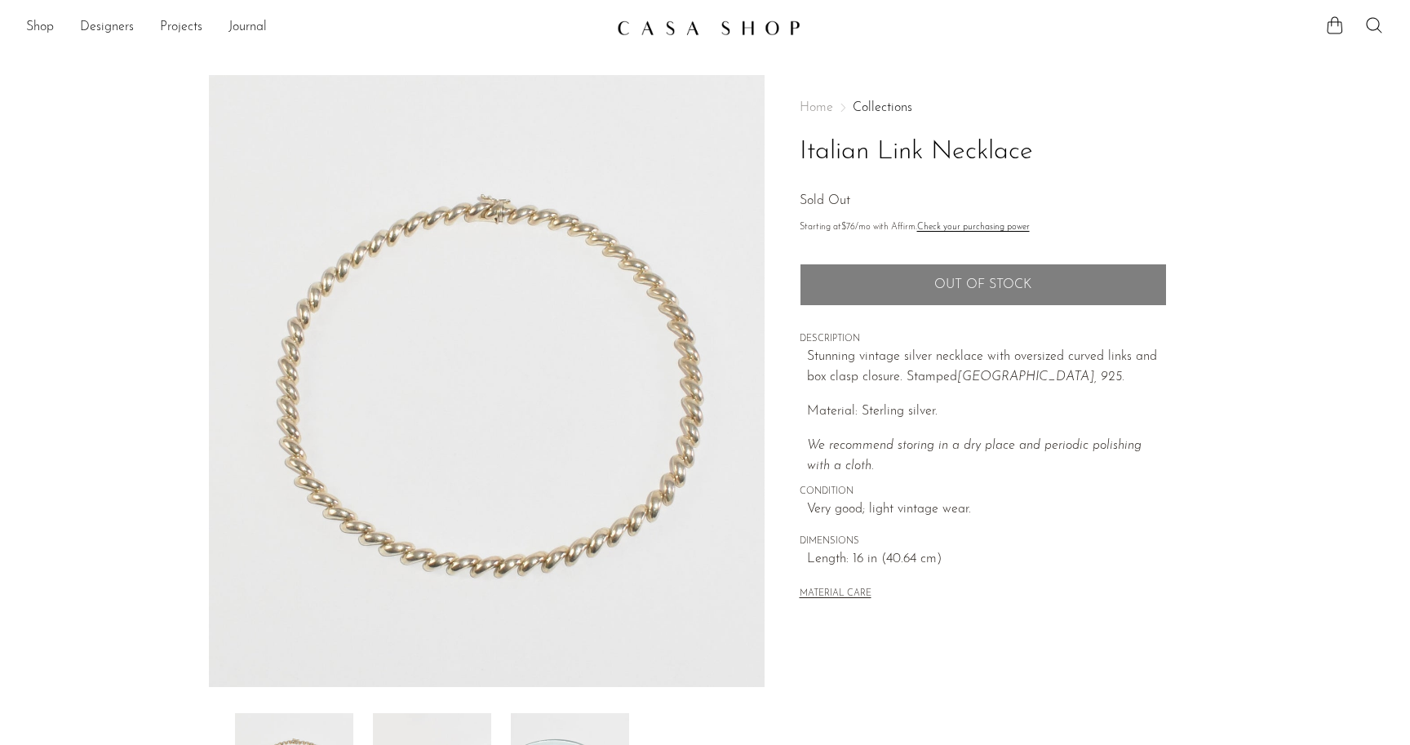
scroll to position [124, 0]
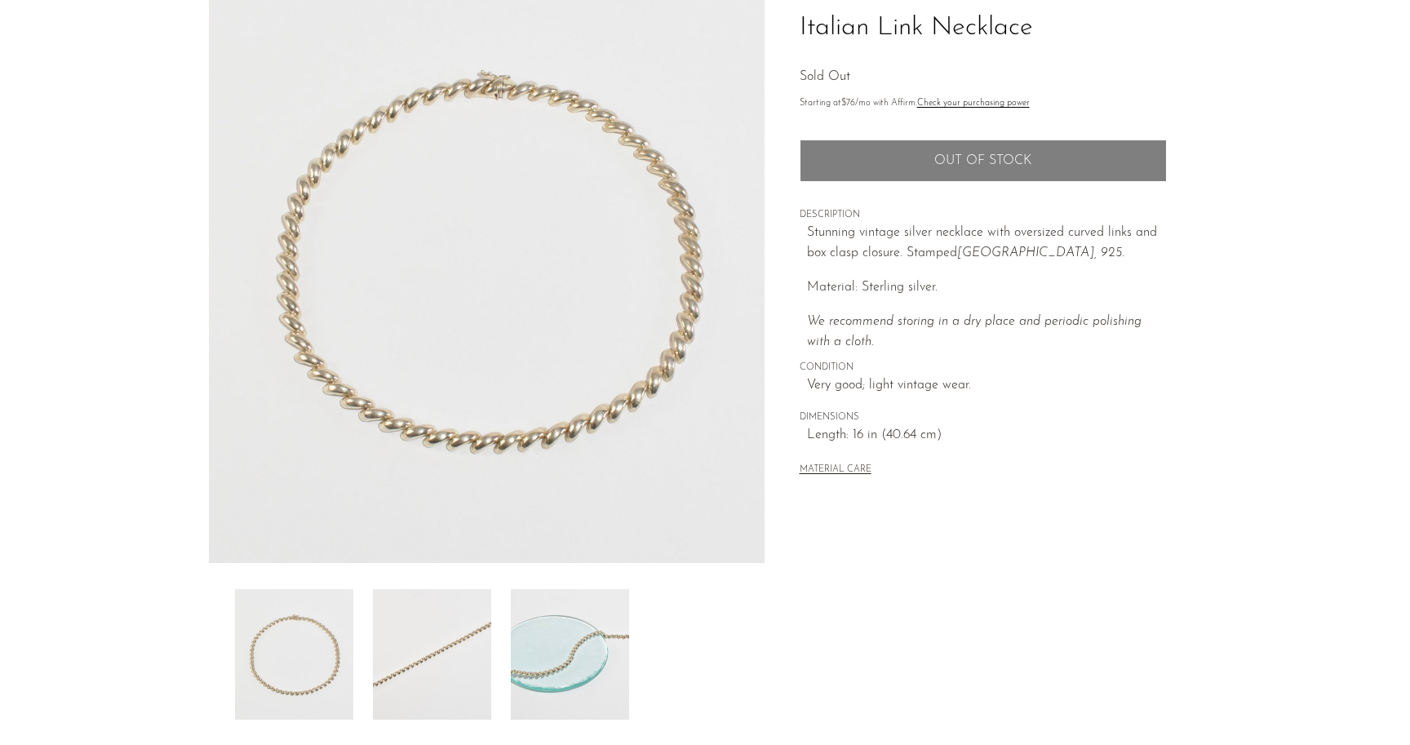
click at [388, 638] on img at bounding box center [432, 654] width 118 height 131
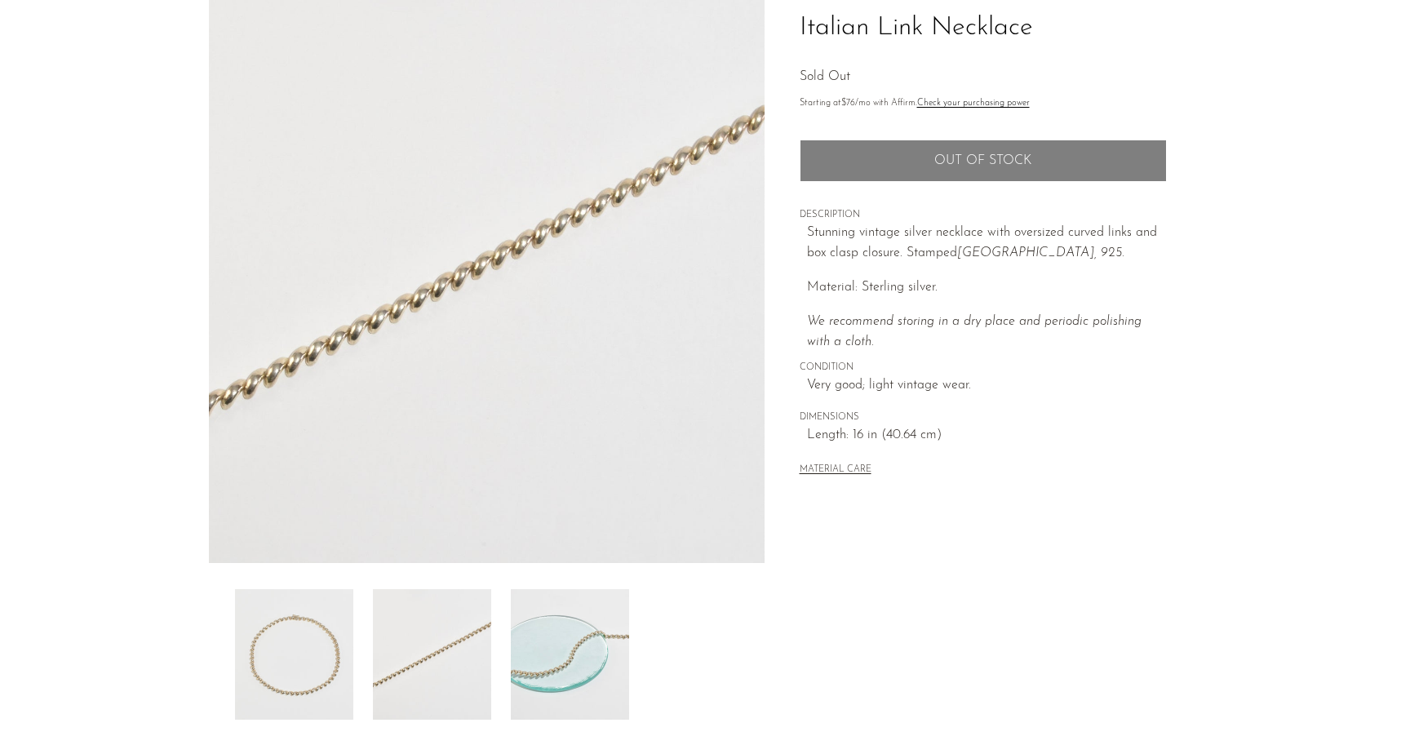
click at [508, 646] on div at bounding box center [486, 654] width 503 height 131
click at [537, 651] on img at bounding box center [570, 654] width 118 height 131
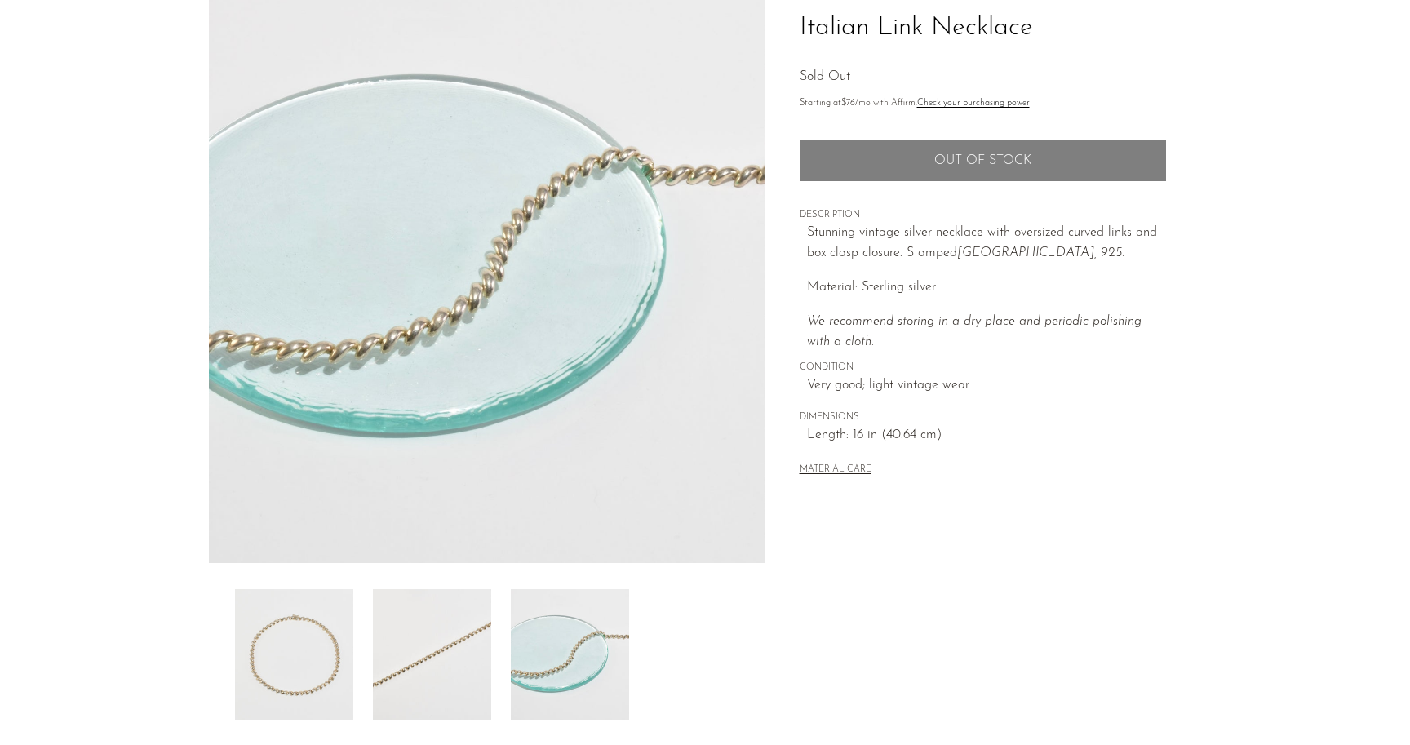
click at [284, 673] on img at bounding box center [294, 654] width 118 height 131
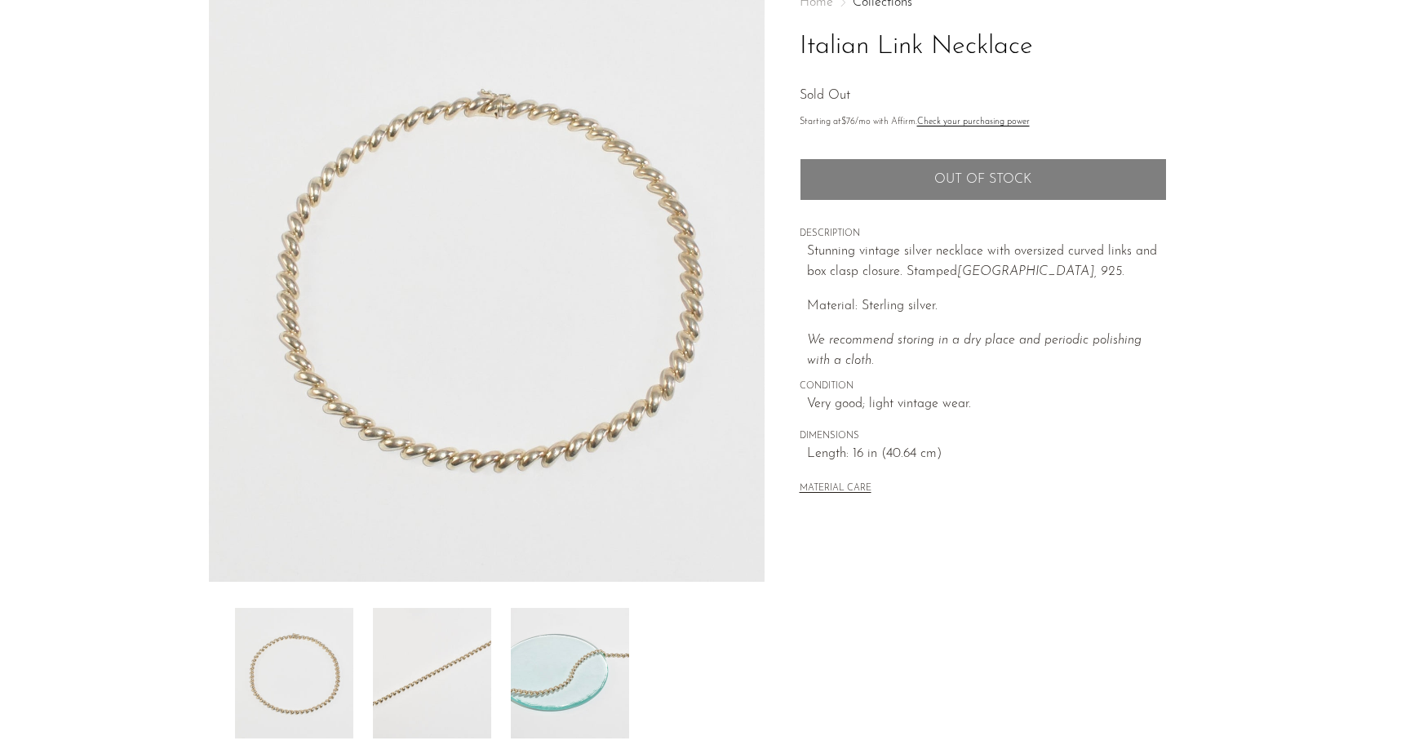
scroll to position [28, 0]
